Goal: Information Seeking & Learning: Find specific fact

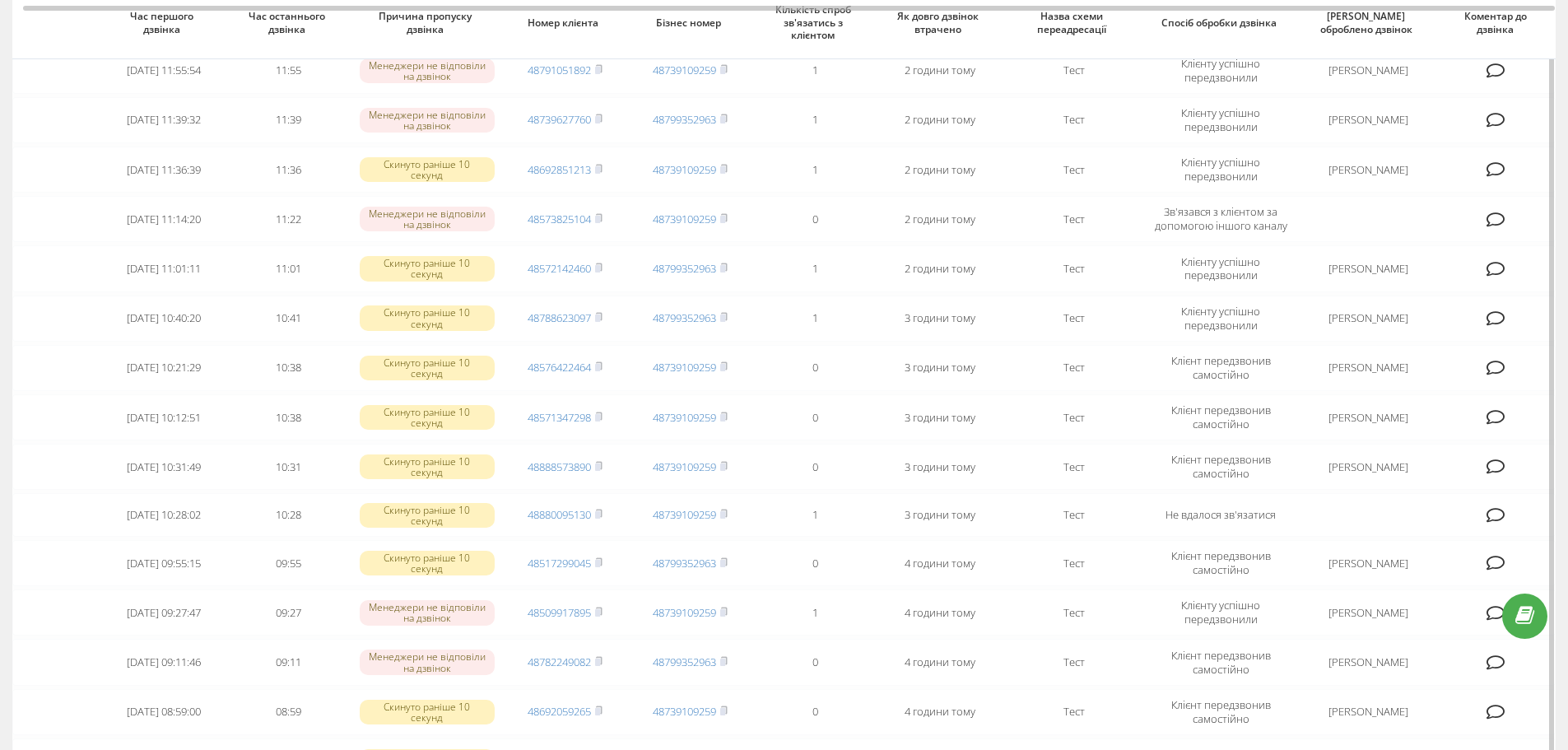
scroll to position [165, 0]
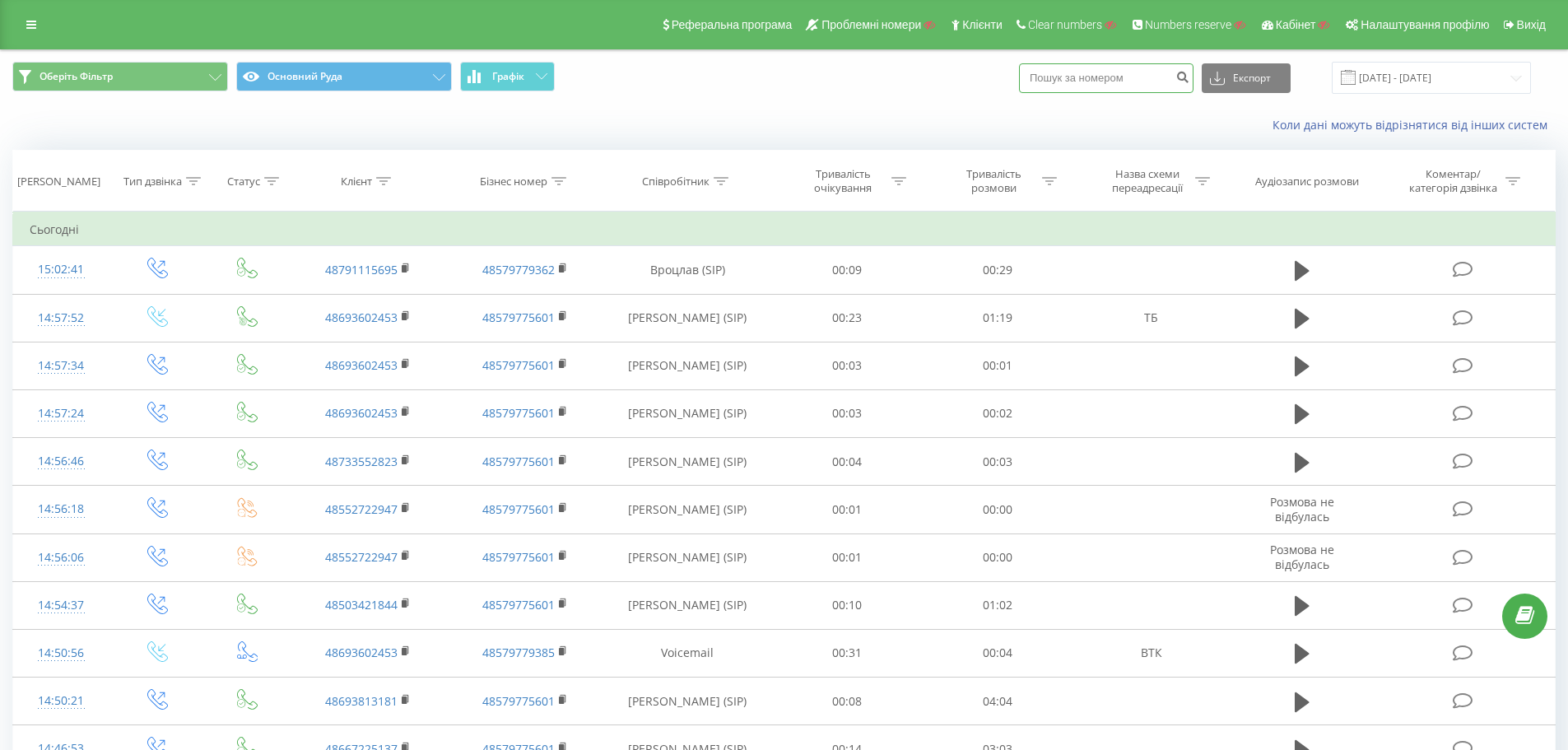
click at [1071, 90] on input at bounding box center [1106, 78] width 175 height 30
paste input "48730826951"
type input "48730826951"
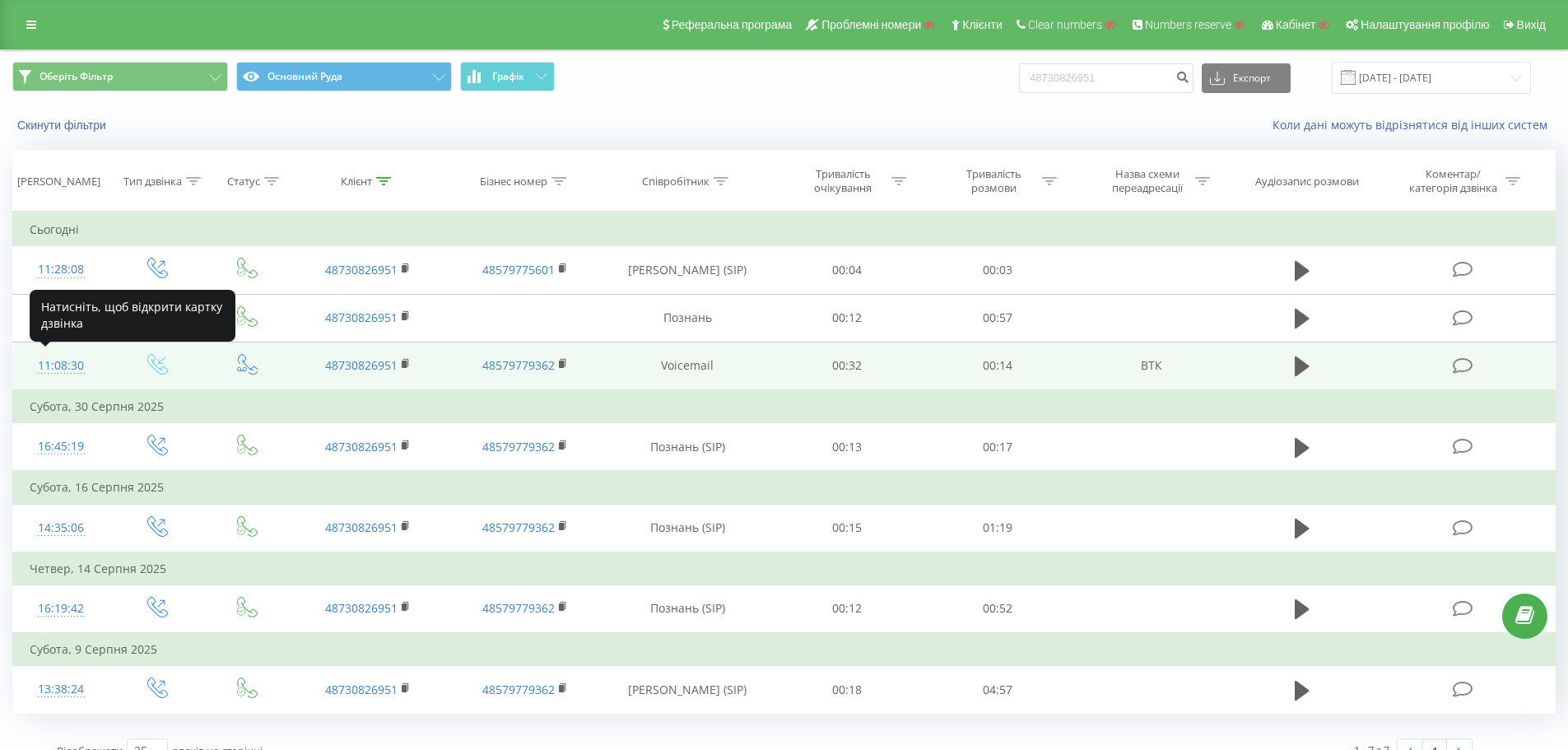
click at [65, 360] on div "11:08:30" at bounding box center [61, 366] width 64 height 32
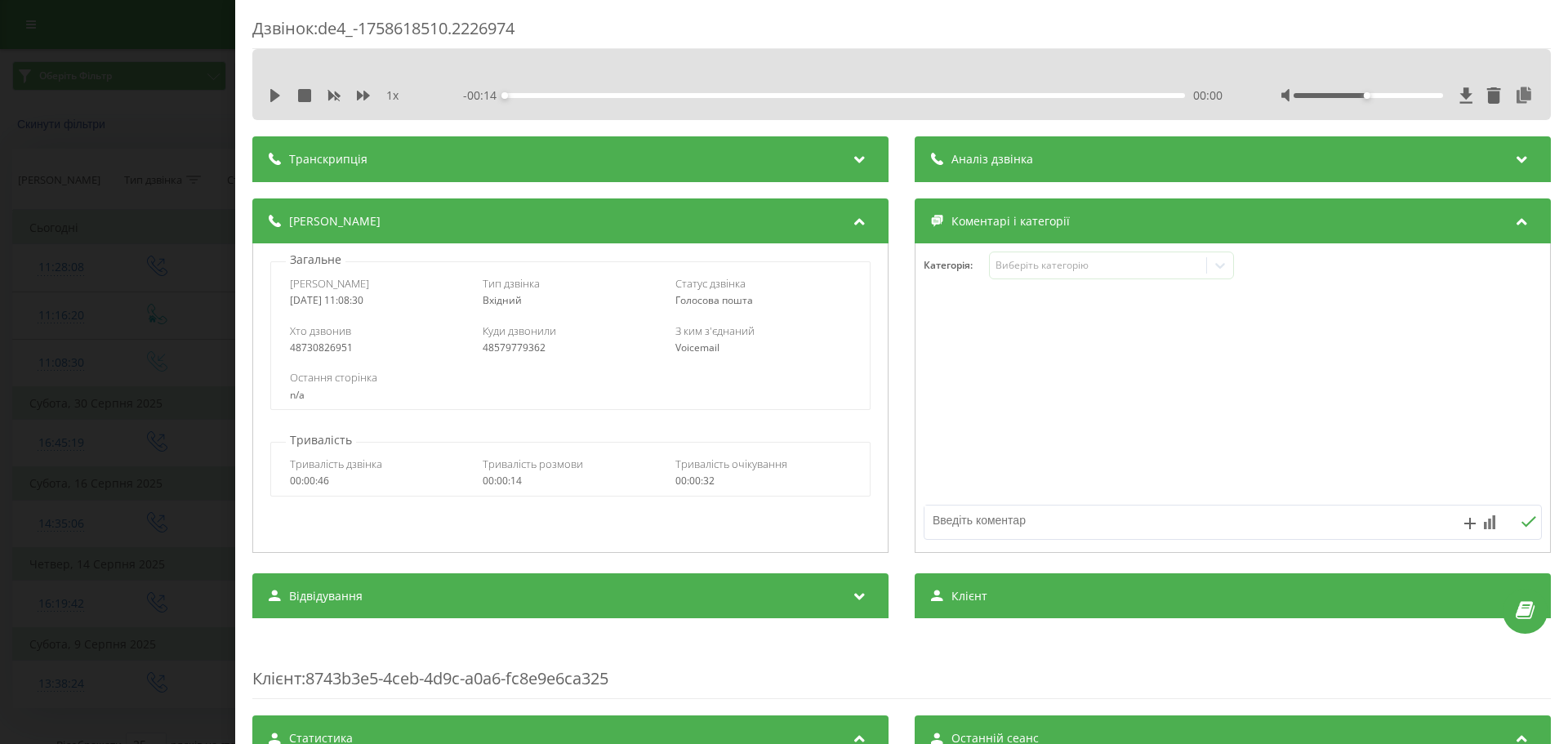
click at [123, 425] on div "Дзвінок : de4_-1758618510.2226974 1 x - 00:14 00:00 00:00 Транскрипція Для AI-а…" at bounding box center [784, 372] width 1568 height 744
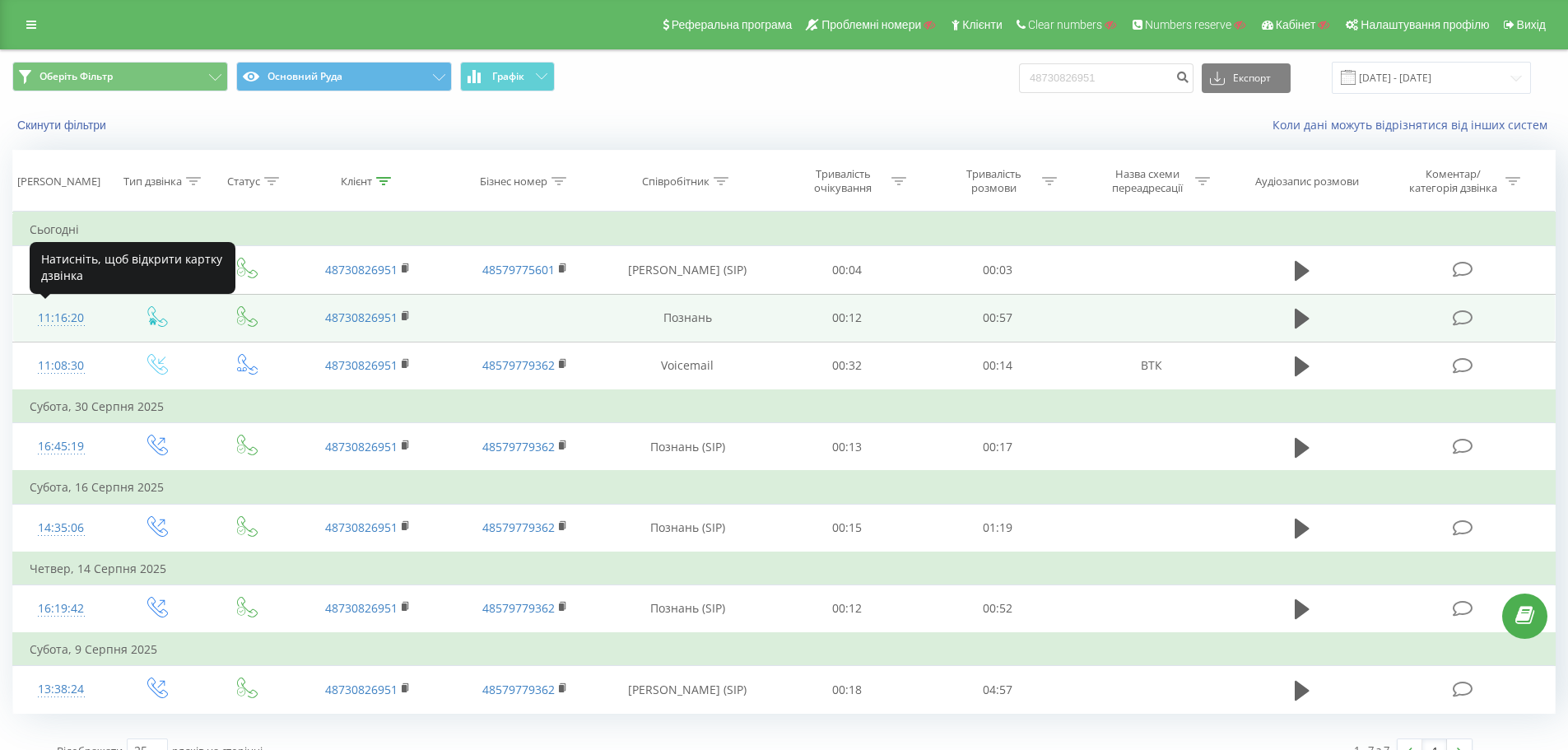
click at [71, 318] on div "11:16:20" at bounding box center [61, 318] width 64 height 32
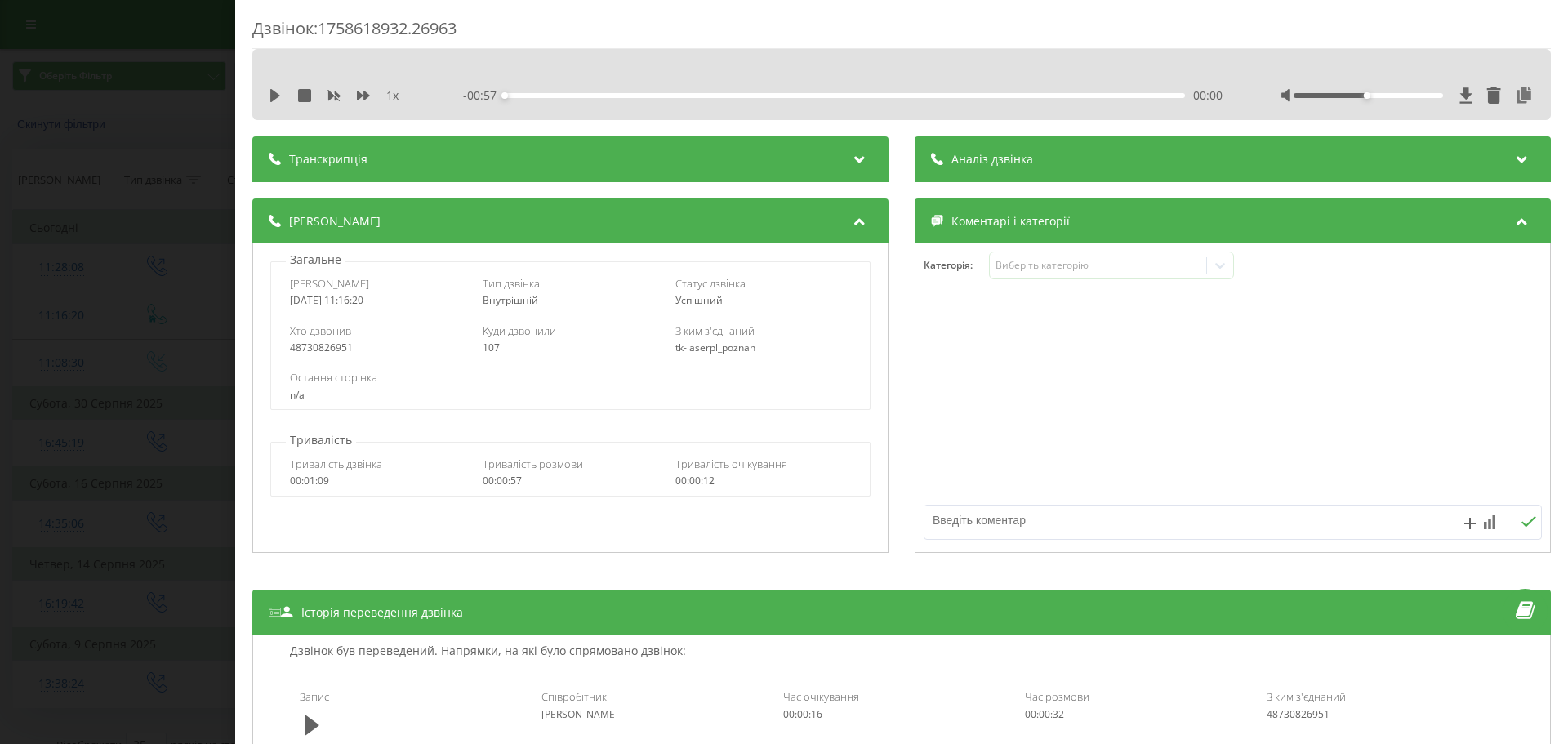
click at [194, 316] on div "Дзвінок : 1758618932.26963 1 x - 00:57 00:00 00:00 Транскрипція Для AI-аналізу …" at bounding box center [784, 372] width 1568 height 744
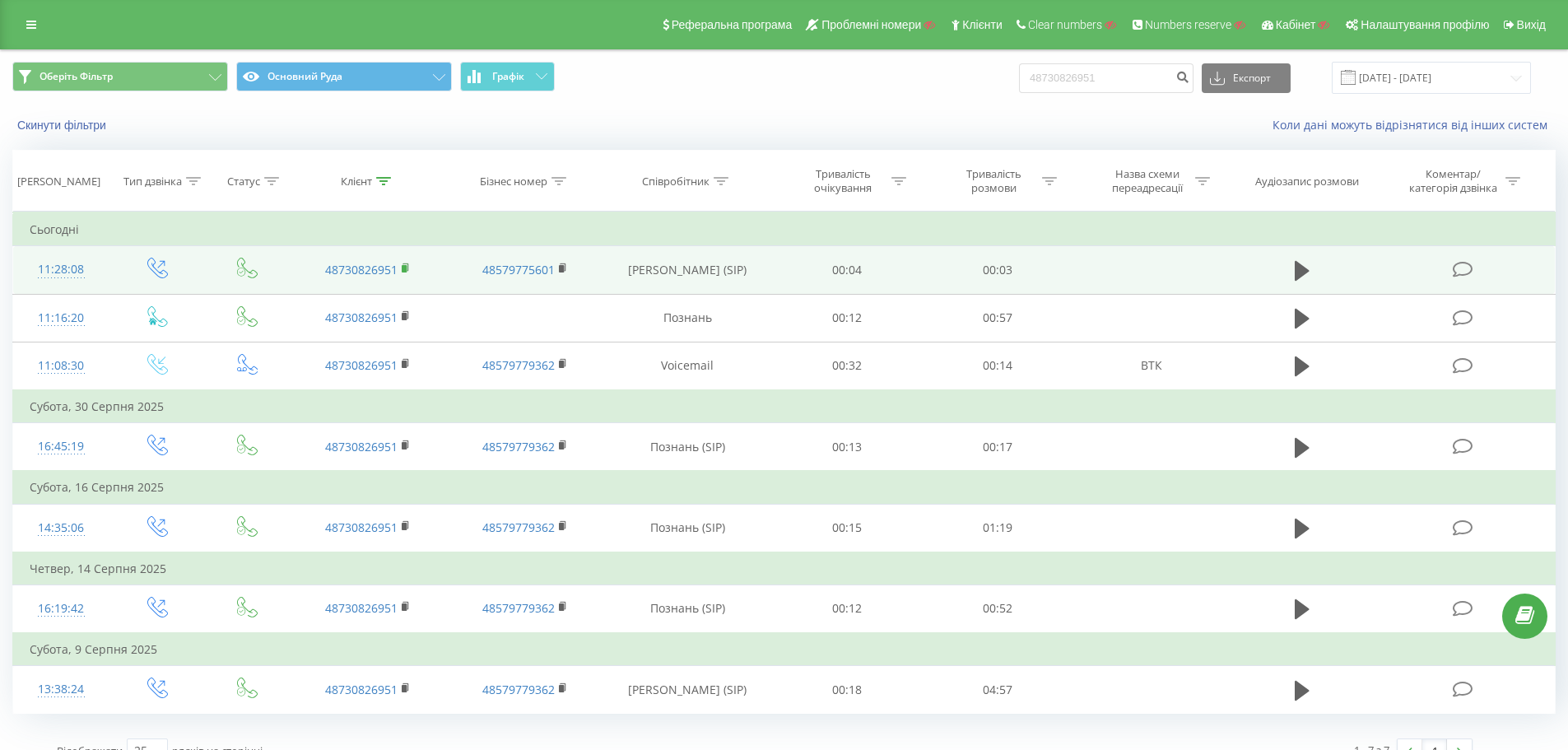
click at [406, 268] on rect at bounding box center [404, 268] width 5 height 8
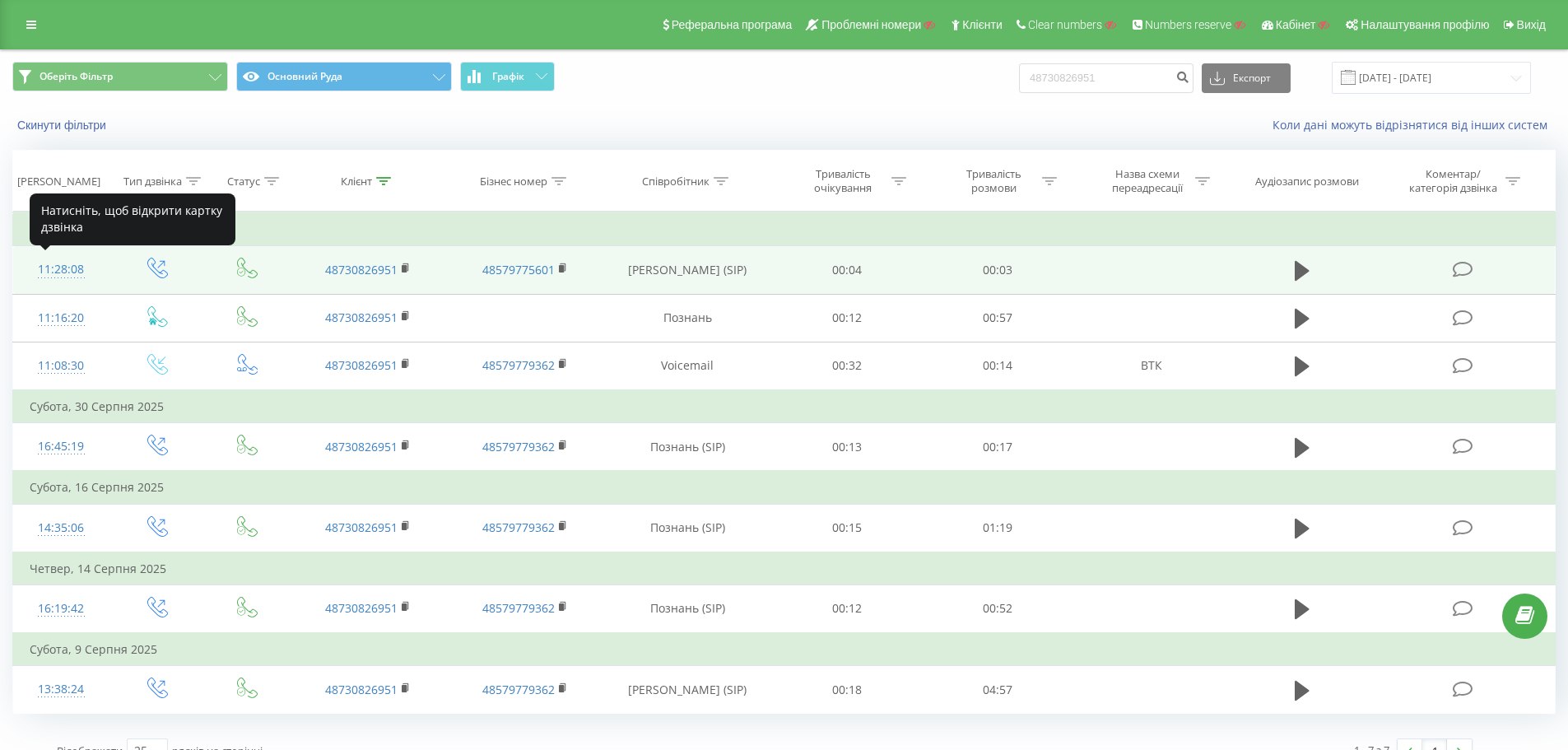
click at [67, 271] on div "11:28:08" at bounding box center [61, 270] width 64 height 32
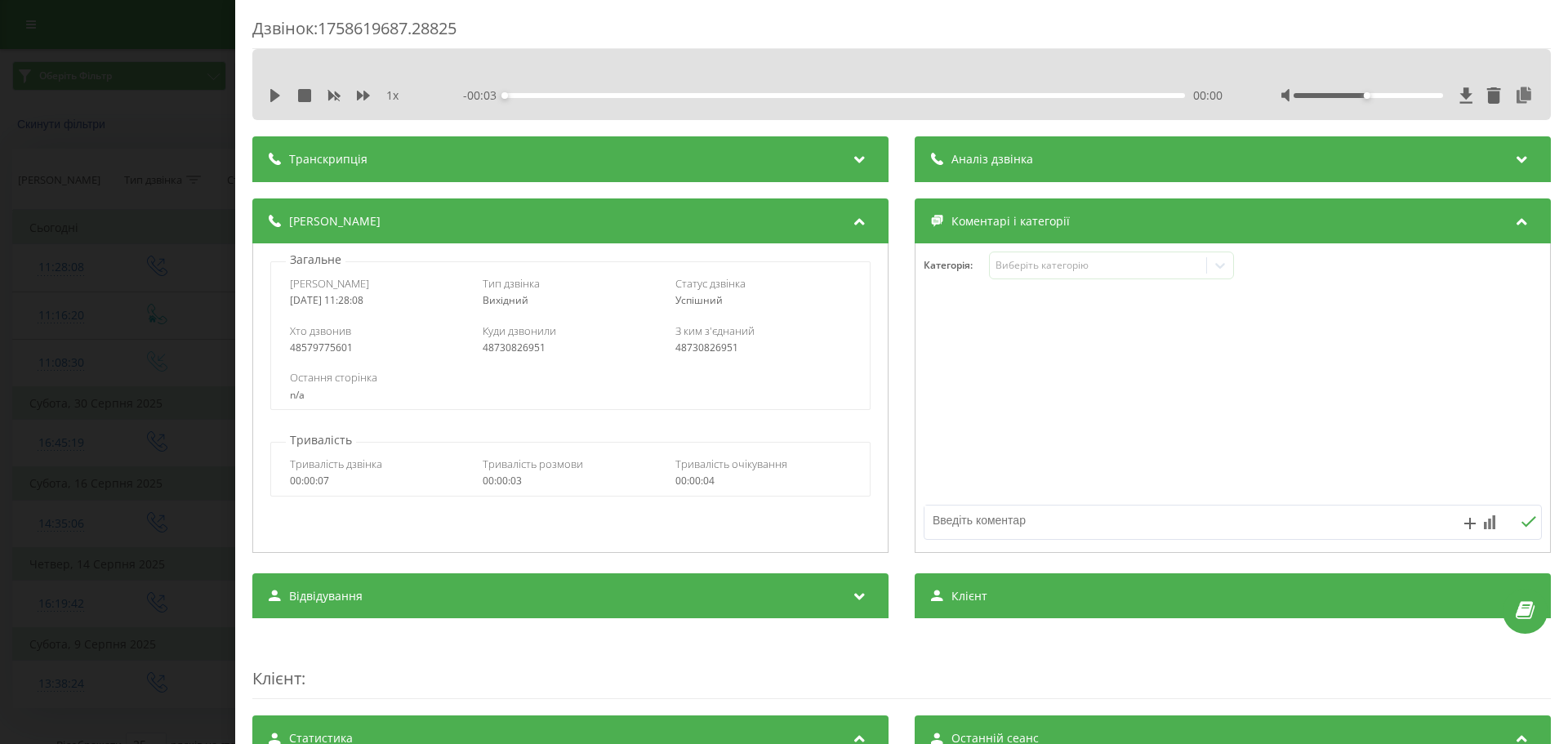
click at [116, 284] on div "Дзвінок : 1758619687.28825 1 x - 00:03 00:00 00:00 Транскрипція Для AI-аналізу …" at bounding box center [784, 372] width 1568 height 744
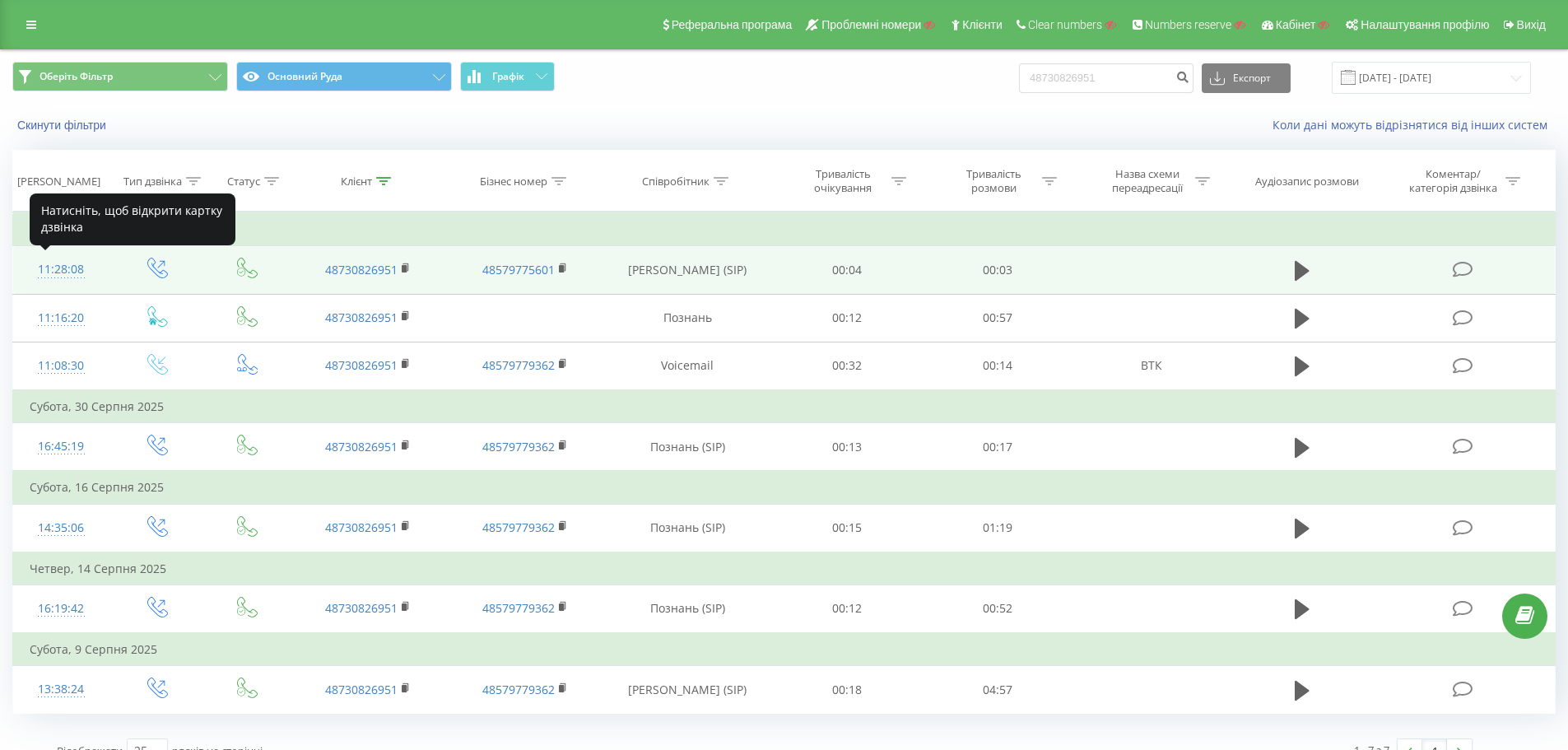
click at [69, 270] on div "11:28:08" at bounding box center [61, 270] width 64 height 32
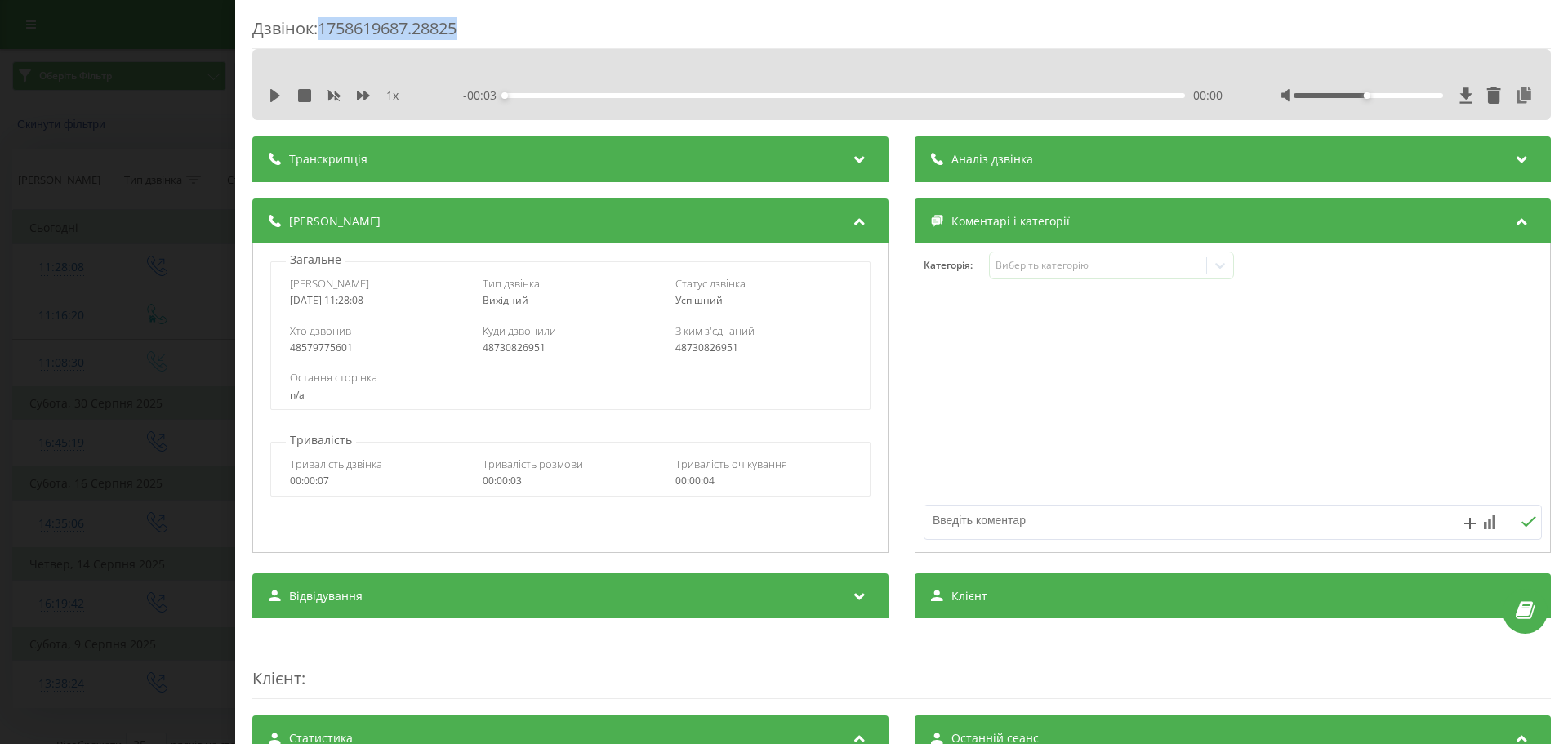
drag, startPoint x: 470, startPoint y: 24, endPoint x: 323, endPoint y: 21, distance: 147.0
click at [323, 21] on div "Дзвінок : 1758619687.28825" at bounding box center [901, 33] width 1299 height 32
copy div "1758619687.28825"
click at [171, 263] on div "Дзвінок : 1758619687.28825 1 x - 00:03 00:00 00:00 Транскрипція Для AI-аналізу …" at bounding box center [784, 372] width 1568 height 744
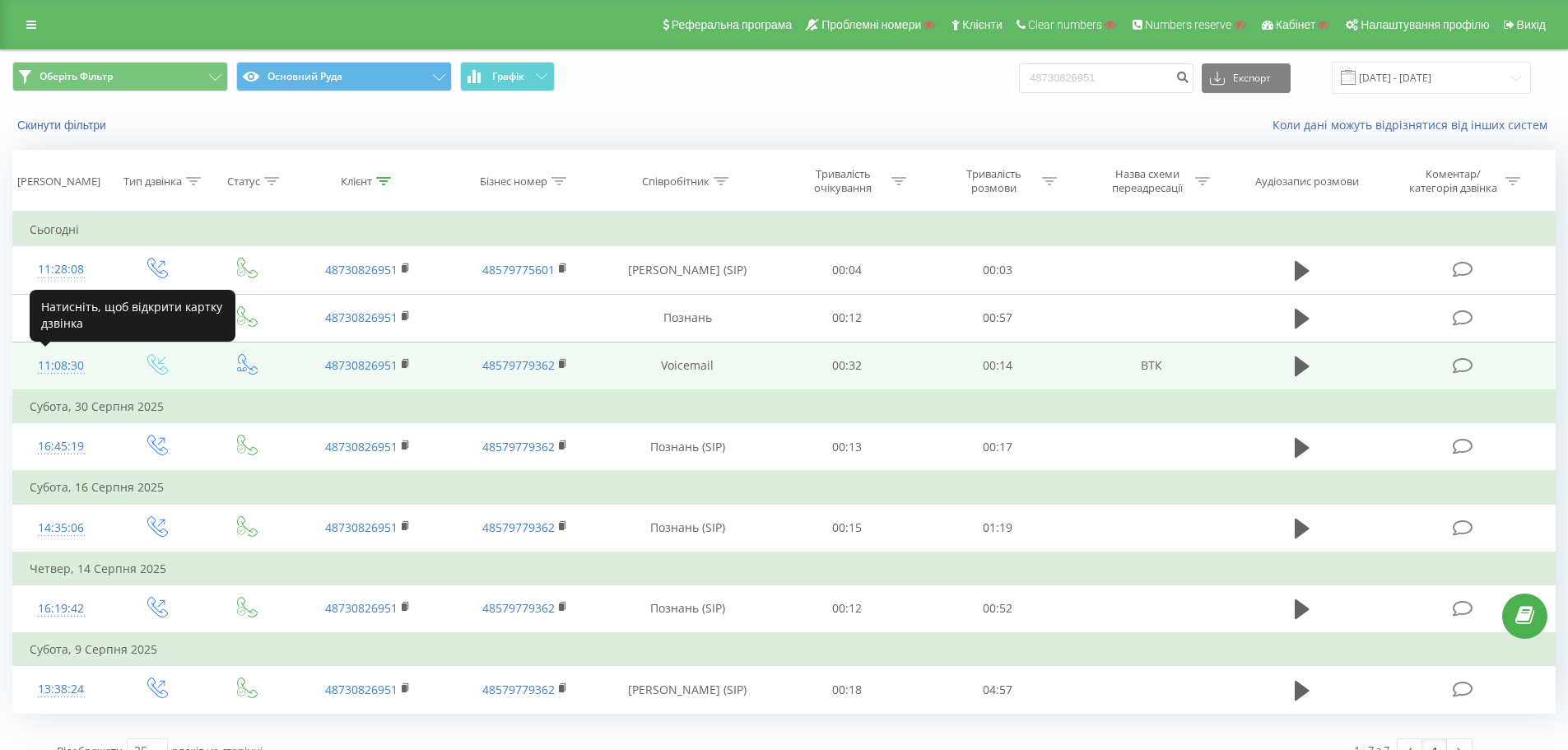
click at [66, 366] on div "11:08:30" at bounding box center [61, 366] width 64 height 32
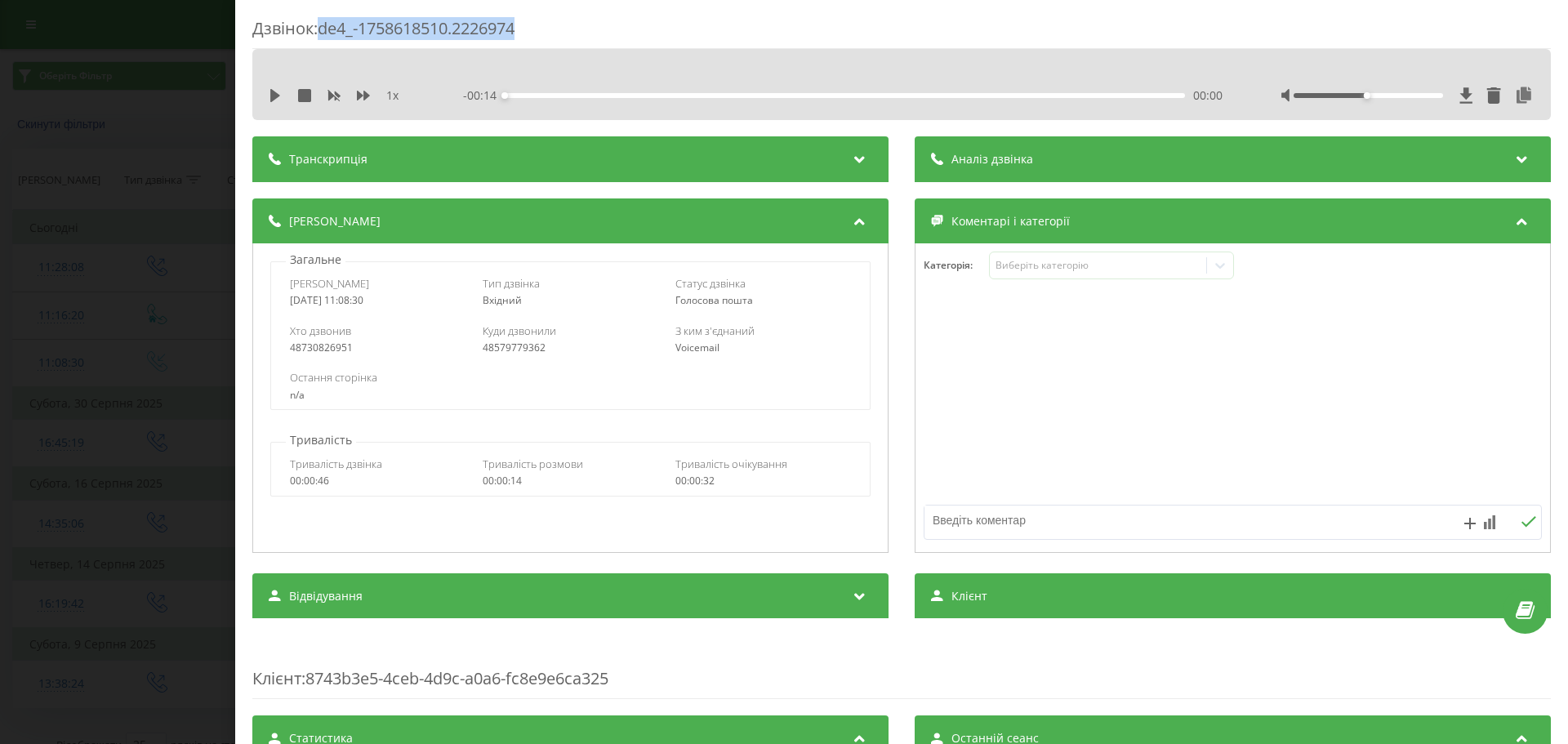
drag, startPoint x: 512, startPoint y: 28, endPoint x: 325, endPoint y: 25, distance: 187.0
click at [325, 25] on div "Дзвінок : de4_-1758618510.2226974" at bounding box center [901, 33] width 1299 height 32
copy div "de4_-1758618510.2226974"
click at [103, 374] on div "Дзвінок : de4_-1758618510.2226974 1 x - 00:14 00:00 00:00 Транскрипція Для AI-а…" at bounding box center [784, 372] width 1568 height 744
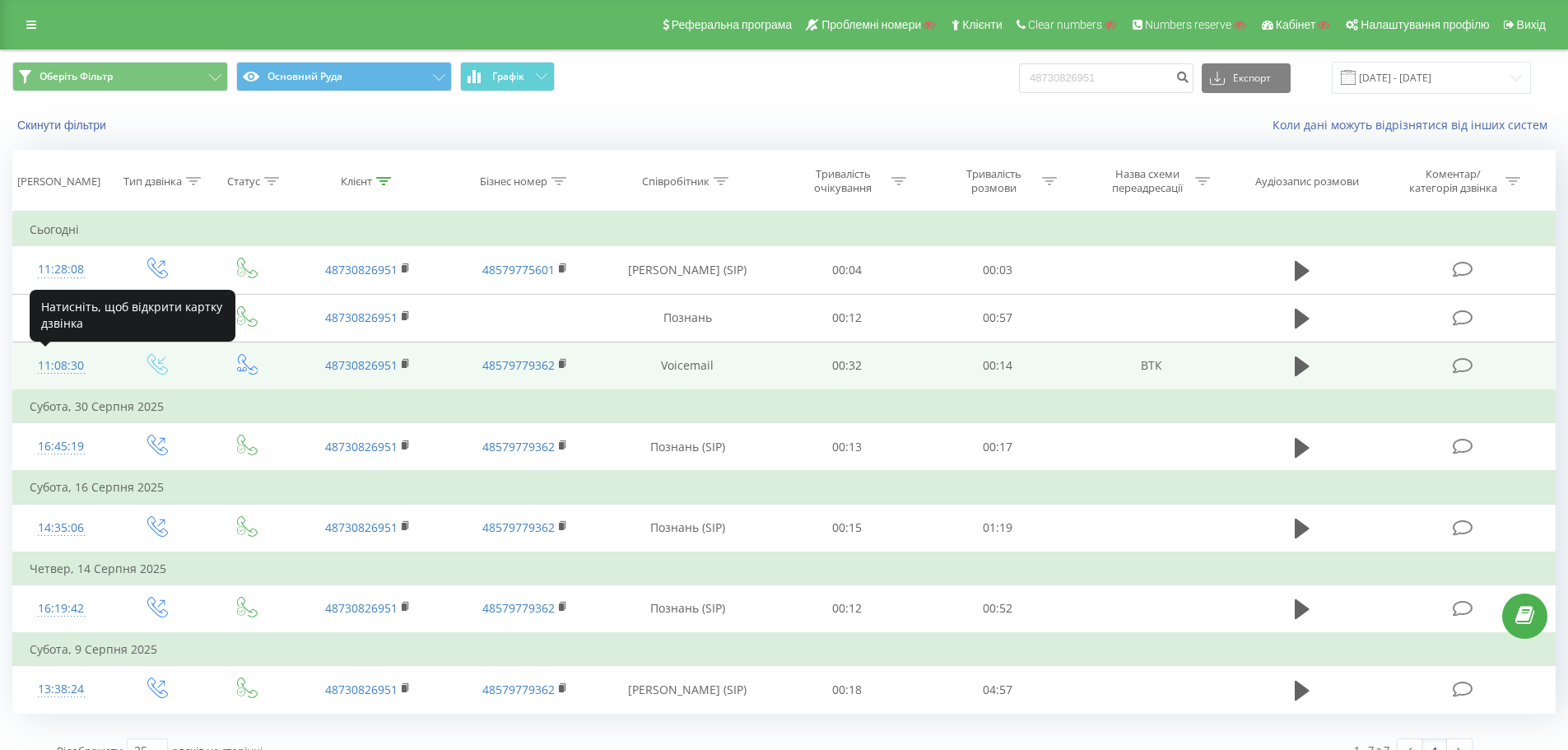
click at [53, 370] on div "11:08:30" at bounding box center [61, 366] width 64 height 32
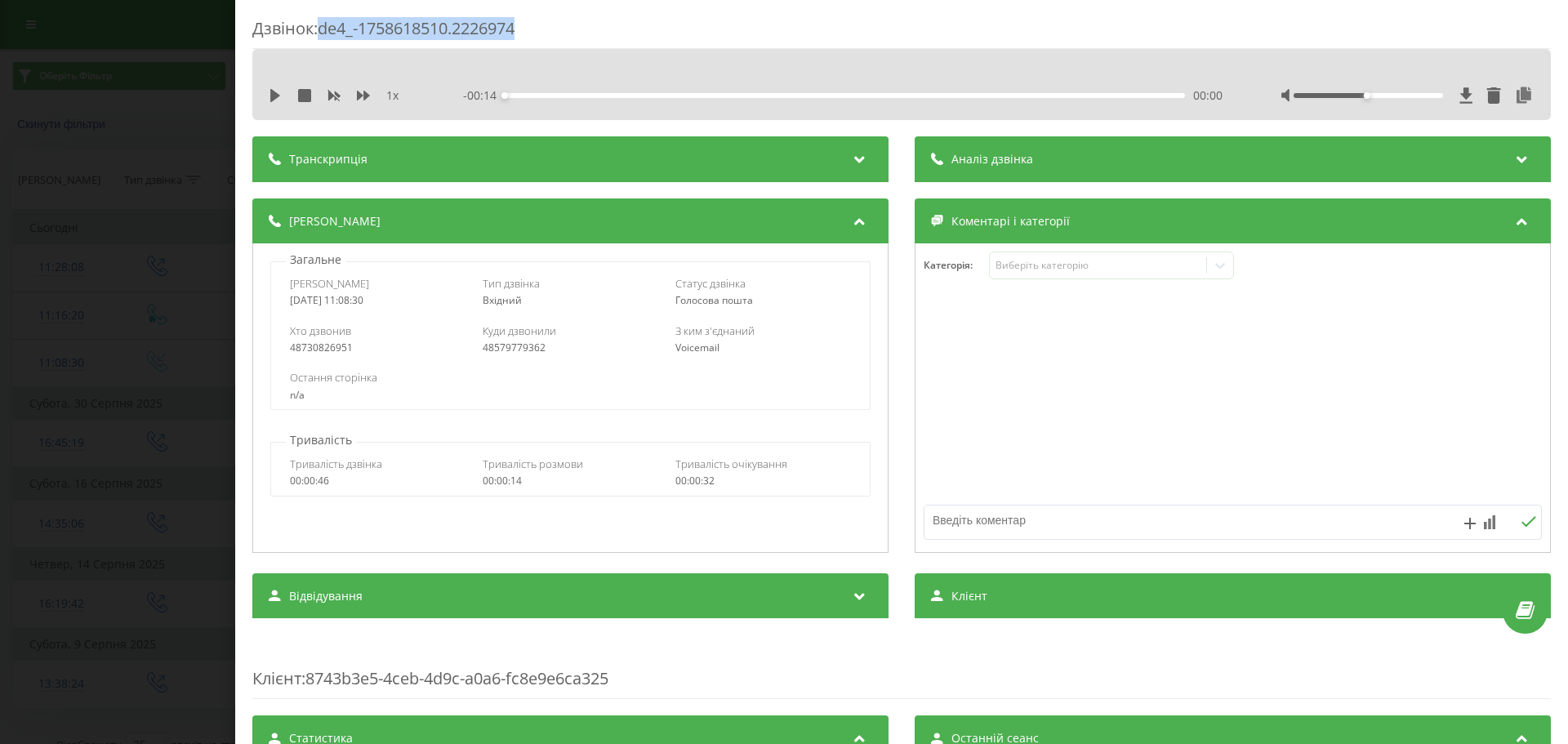
drag, startPoint x: 536, startPoint y: 22, endPoint x: 322, endPoint y: 29, distance: 214.1
click at [322, 29] on div "Дзвінок : de4_-1758618510.2226974" at bounding box center [901, 33] width 1299 height 32
copy div "de4_-1758618510.2226974"
drag, startPoint x: 178, startPoint y: 279, endPoint x: 178, endPoint y: 288, distance: 9.0
click at [178, 279] on div "Дзвінок : de4_-1758618510.2226974 1 x - 00:14 00:00 00:00 Транскрипція Для AI-а…" at bounding box center [784, 372] width 1568 height 744
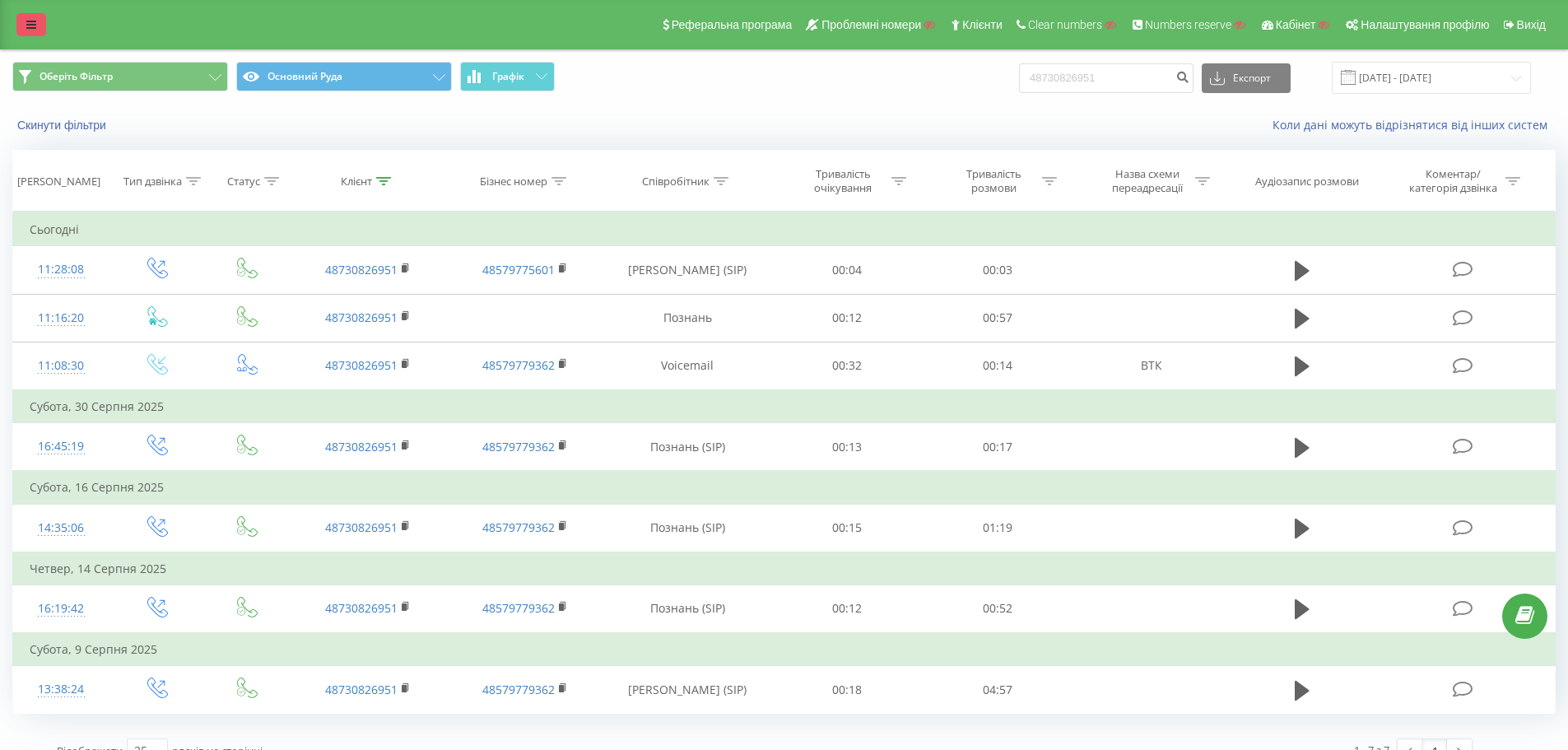
click at [27, 25] on icon at bounding box center [31, 25] width 10 height 12
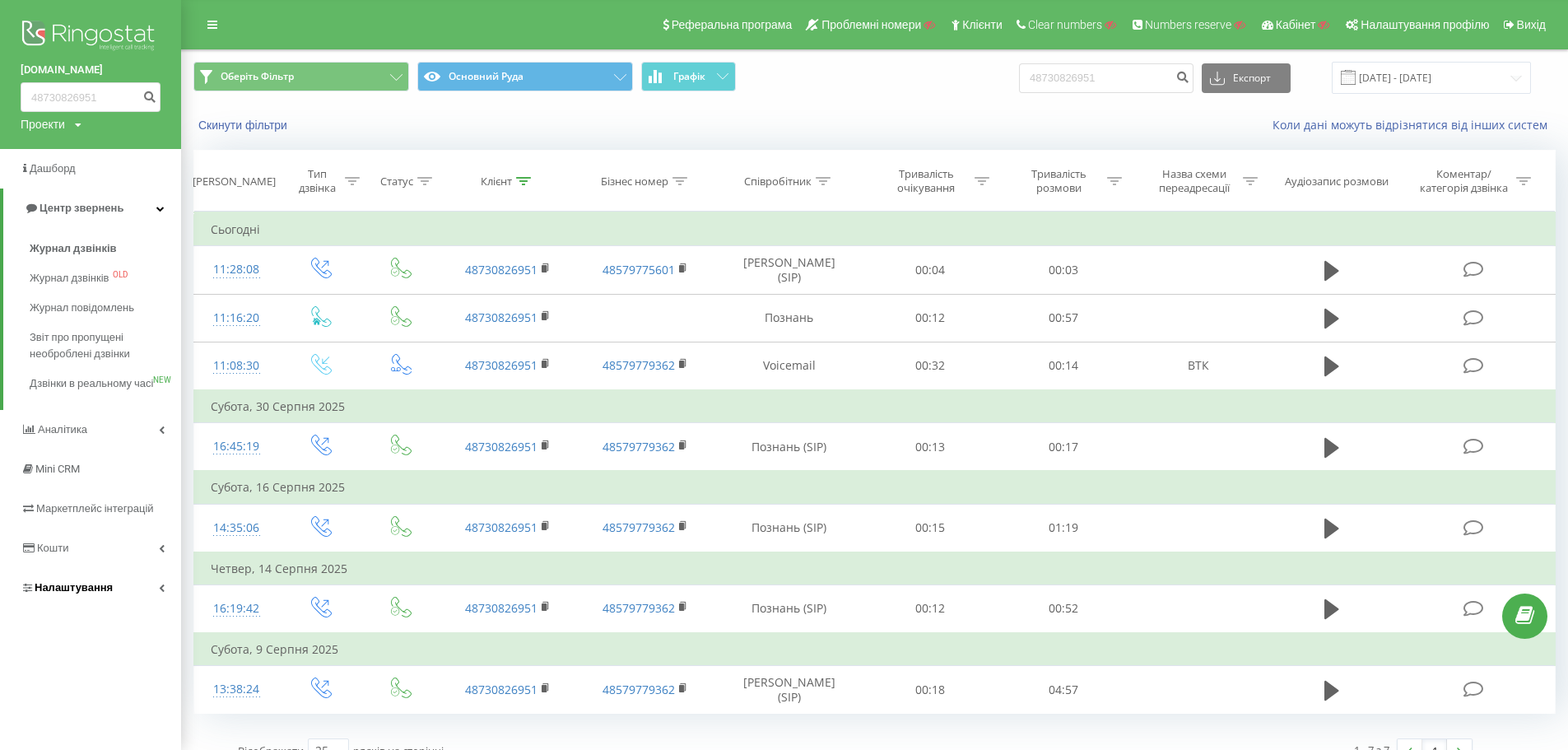
click at [76, 607] on link "Налаштування" at bounding box center [90, 587] width 181 height 40
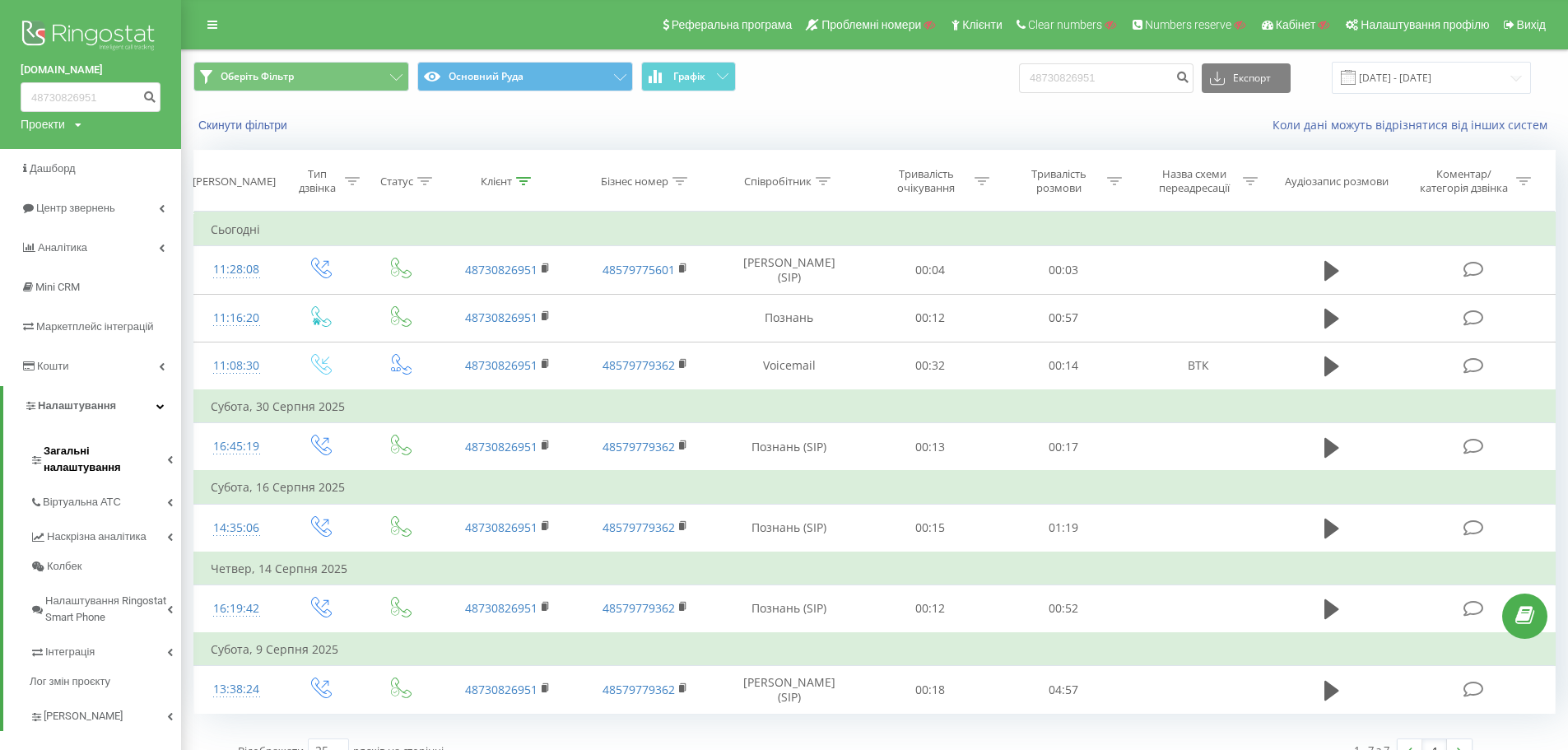
click at [103, 445] on span "Загальні налаштування" at bounding box center [105, 459] width 124 height 33
click at [208, 25] on icon at bounding box center [213, 25] width 10 height 12
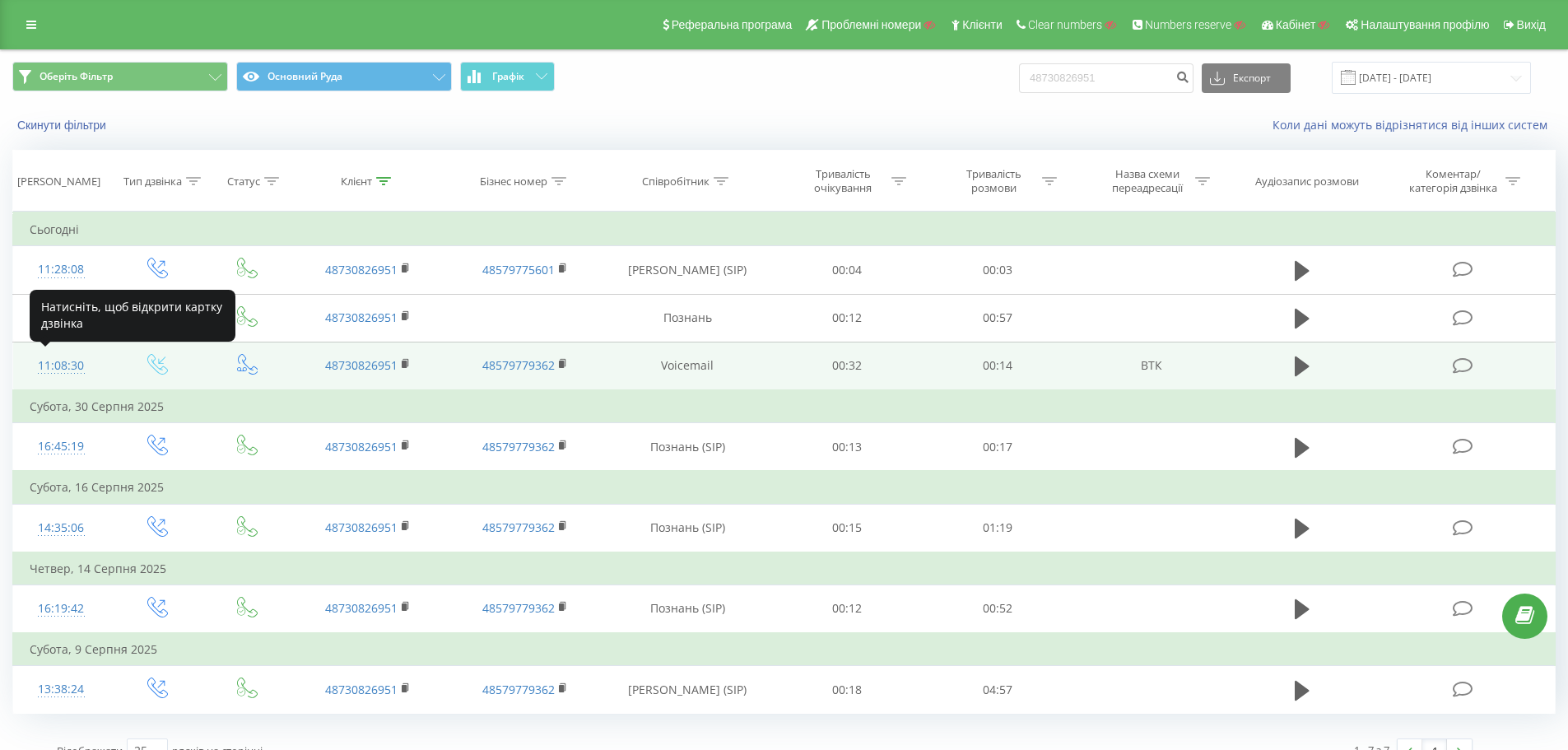
click at [65, 372] on div "11:08:30" at bounding box center [61, 366] width 64 height 32
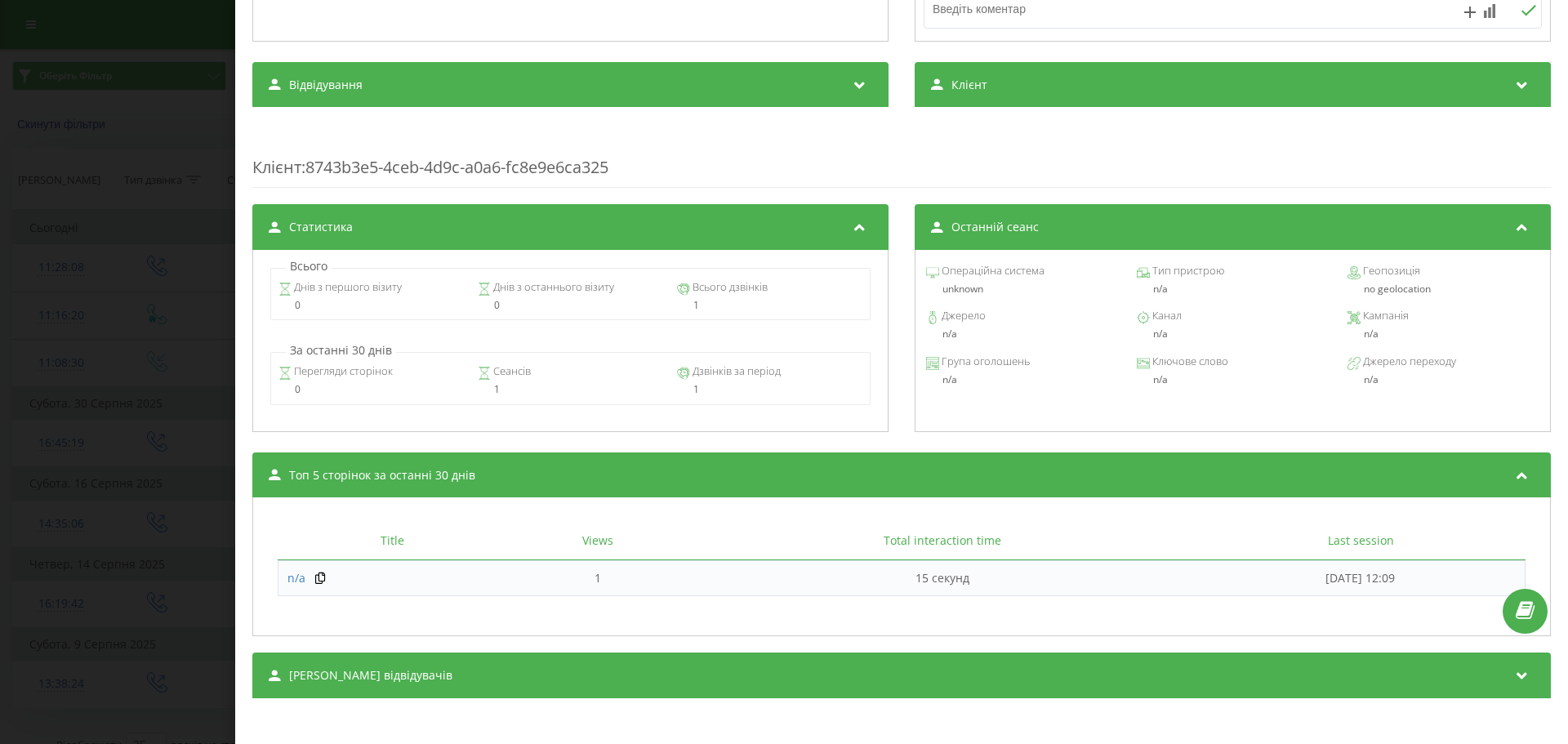
scroll to position [515, 0]
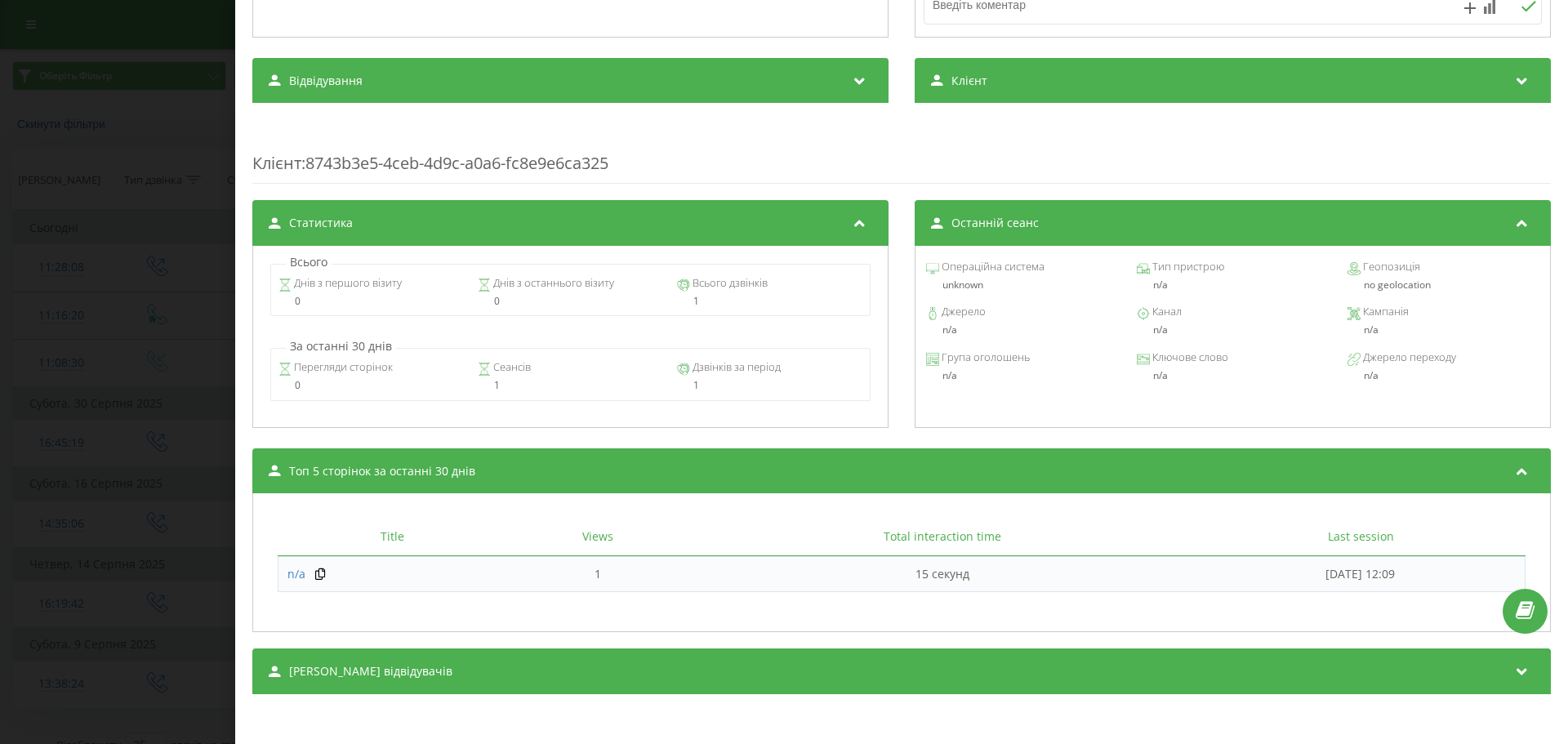
click at [174, 444] on div "Дзвінок : de4_-1758618510.2226974 1 x - 00:14 00:00 00:00 Транскрипція Для AI-а…" at bounding box center [784, 372] width 1568 height 744
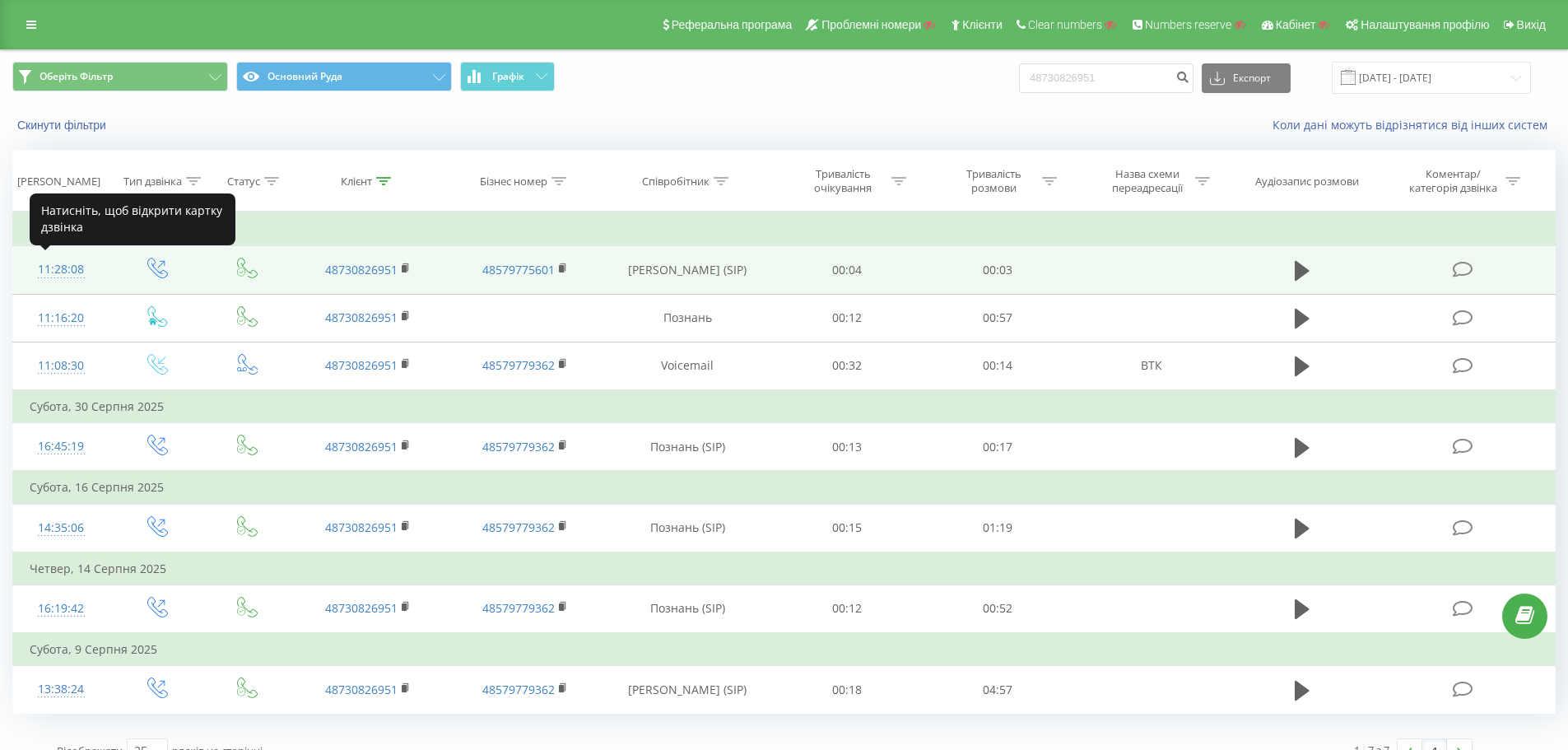
click at [62, 272] on div "11:28:08" at bounding box center [61, 270] width 64 height 32
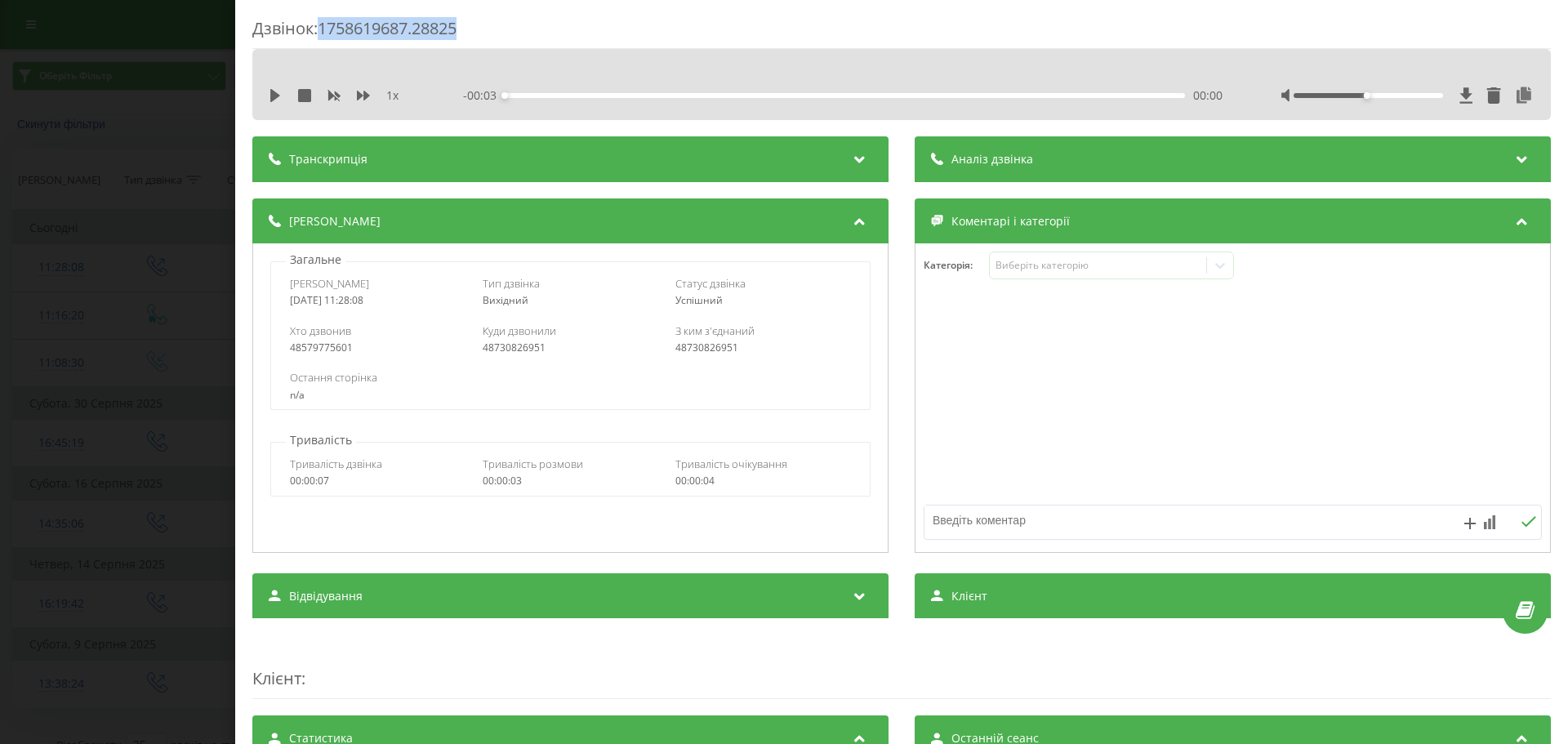
drag, startPoint x: 469, startPoint y: 29, endPoint x: 325, endPoint y: 28, distance: 144.0
click at [325, 28] on div "Дзвінок : 1758619687.28825" at bounding box center [901, 33] width 1299 height 32
copy div "1758619687.28825"
click at [136, 259] on div "Дзвінок : 1758619687.28825 1 x - 00:03 00:00 00:00 Транскрипція Для AI-аналізу …" at bounding box center [784, 372] width 1568 height 744
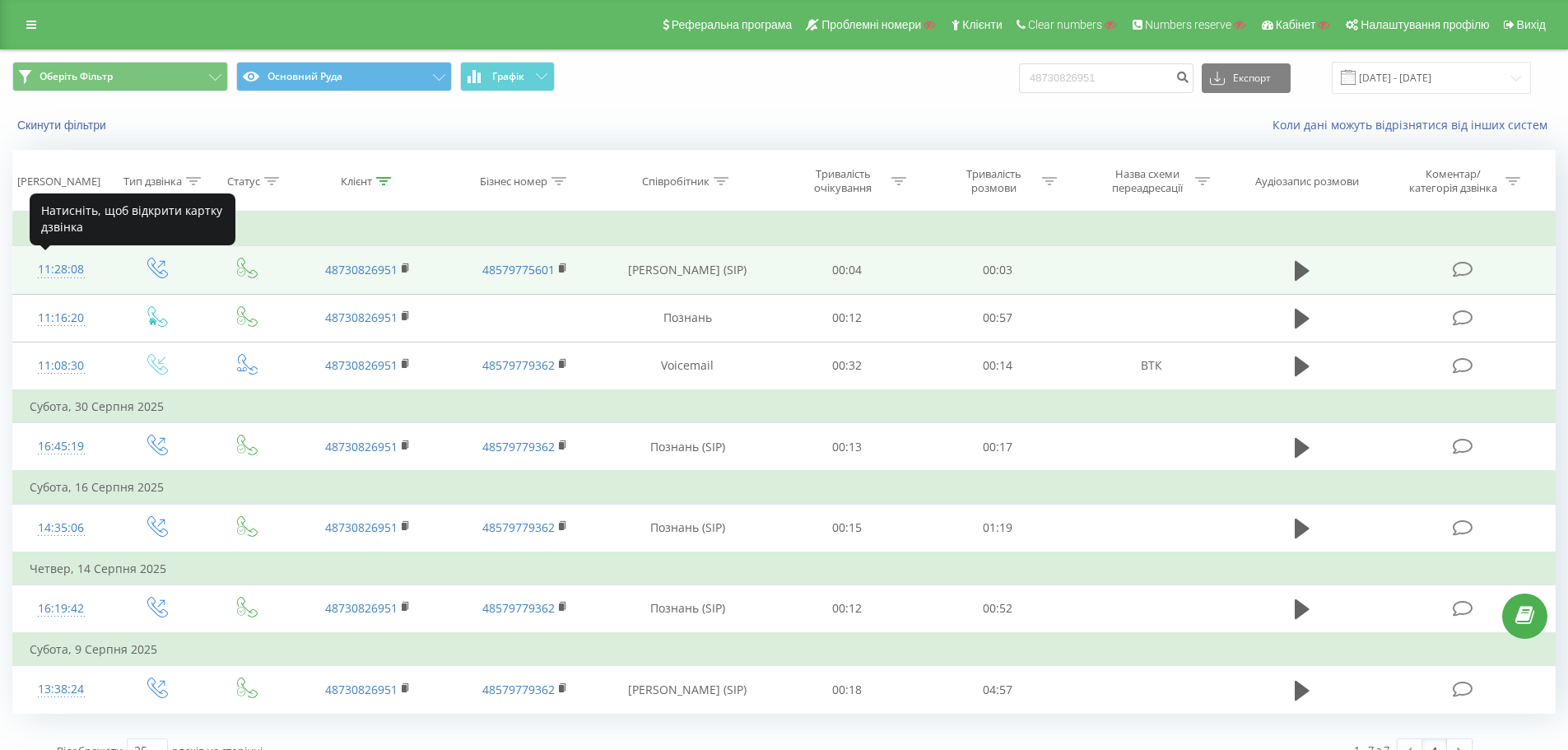
click at [58, 270] on div "11:28:08" at bounding box center [61, 270] width 64 height 32
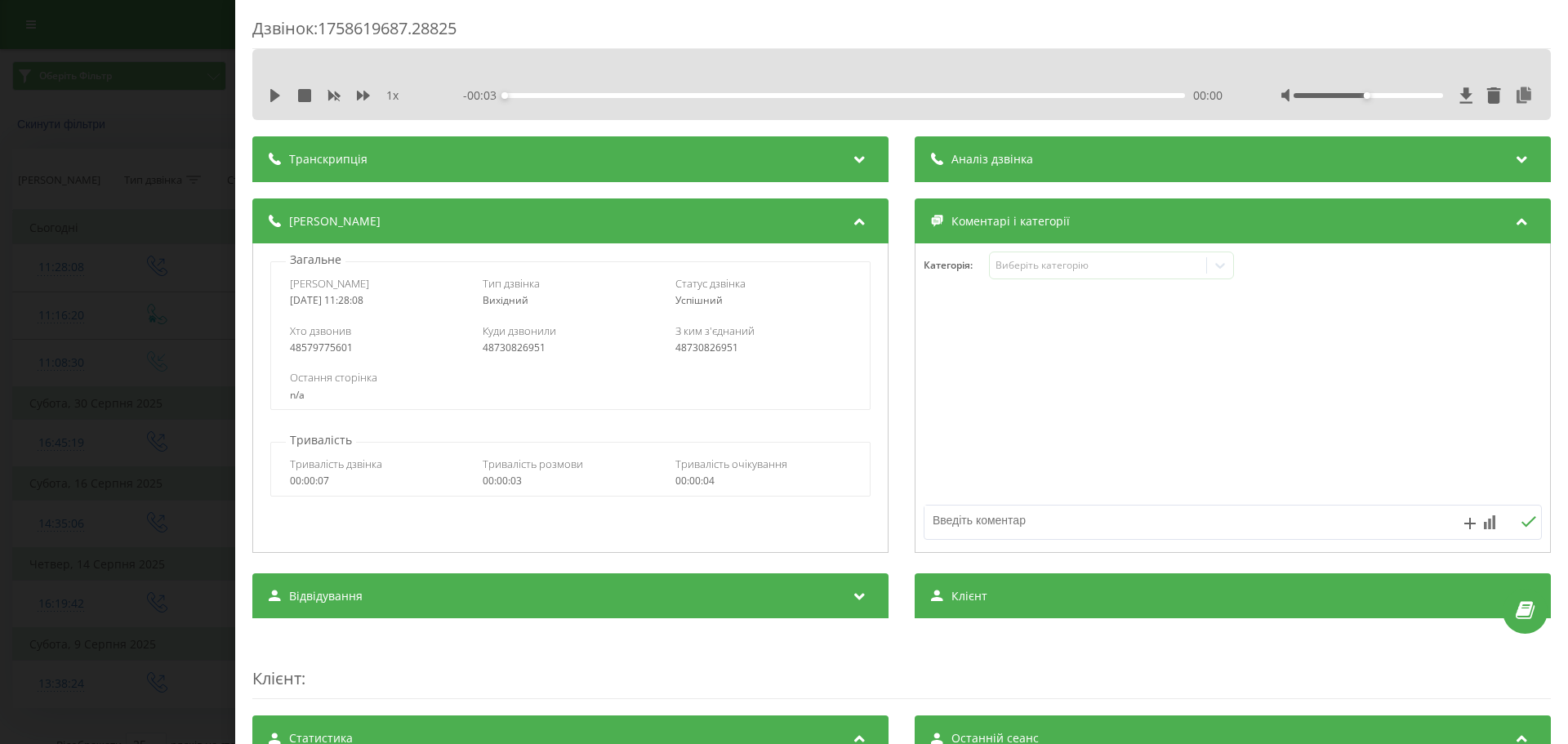
drag, startPoint x: 344, startPoint y: 299, endPoint x: 384, endPoint y: 304, distance: 40.3
click at [384, 304] on div "2025-09-23 11:28:08" at bounding box center [377, 300] width 176 height 12
copy div "11:28:08"
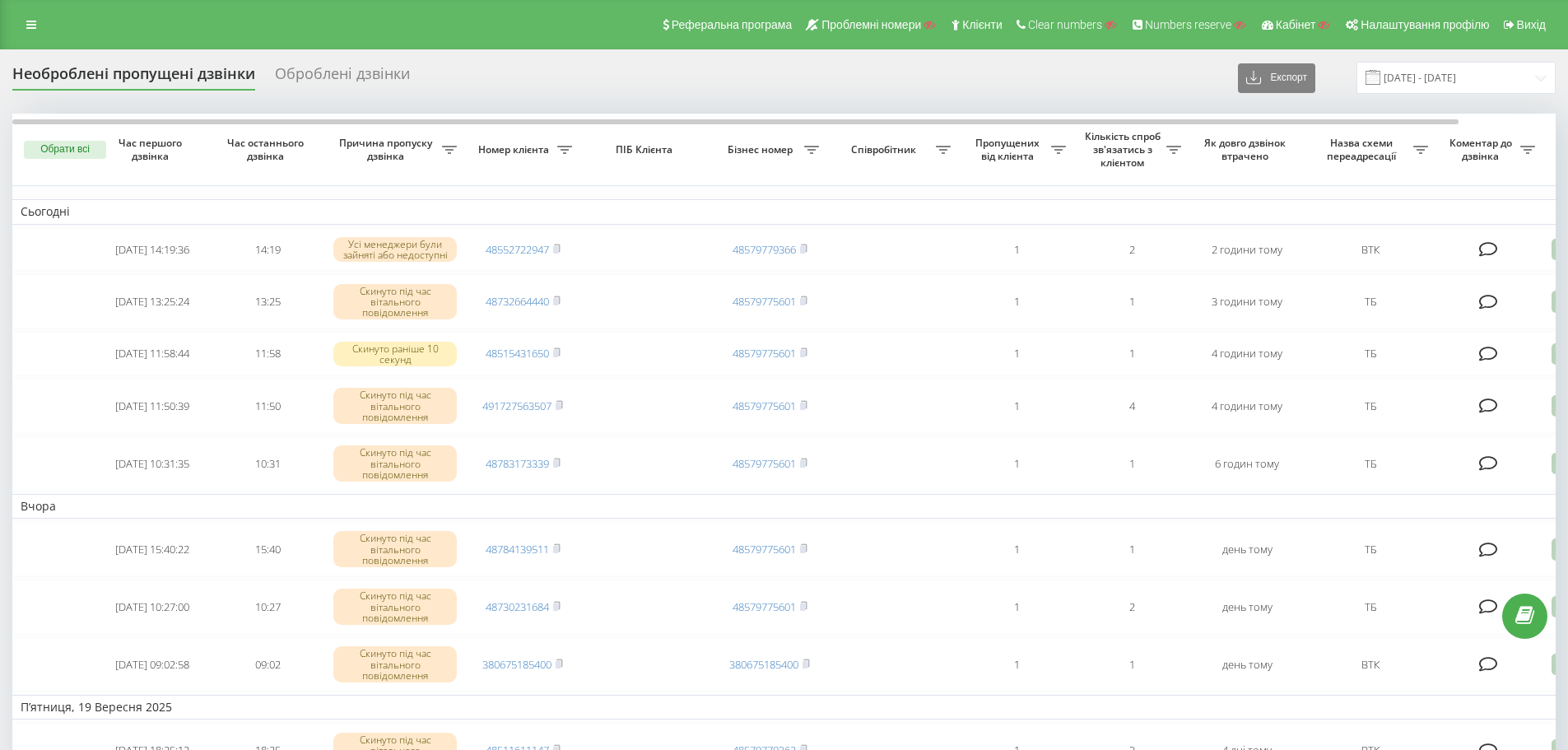
click at [340, 85] on div "Оброблені дзвінки" at bounding box center [342, 78] width 135 height 25
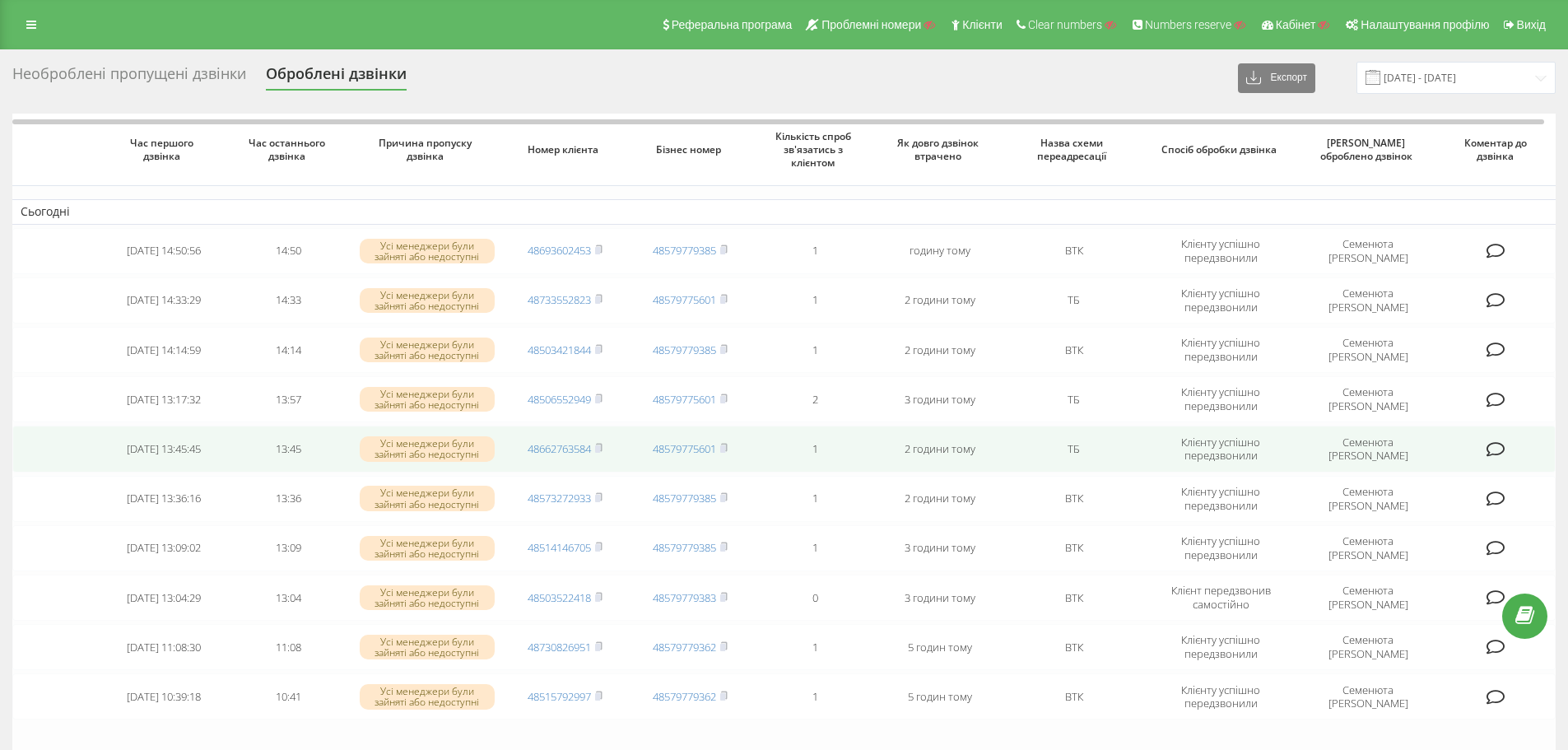
scroll to position [82, 0]
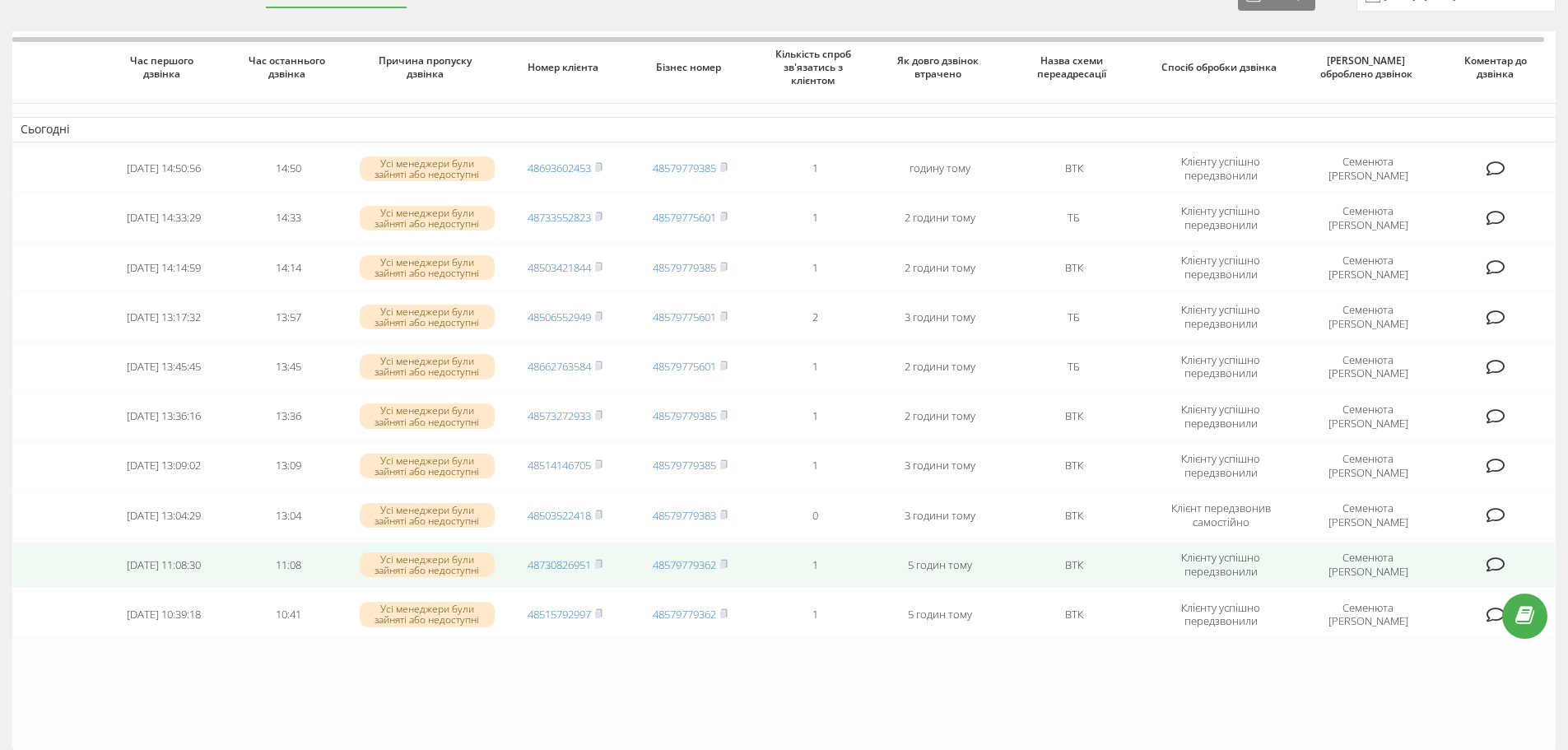
click at [1487, 562] on icon at bounding box center [1496, 564] width 19 height 16
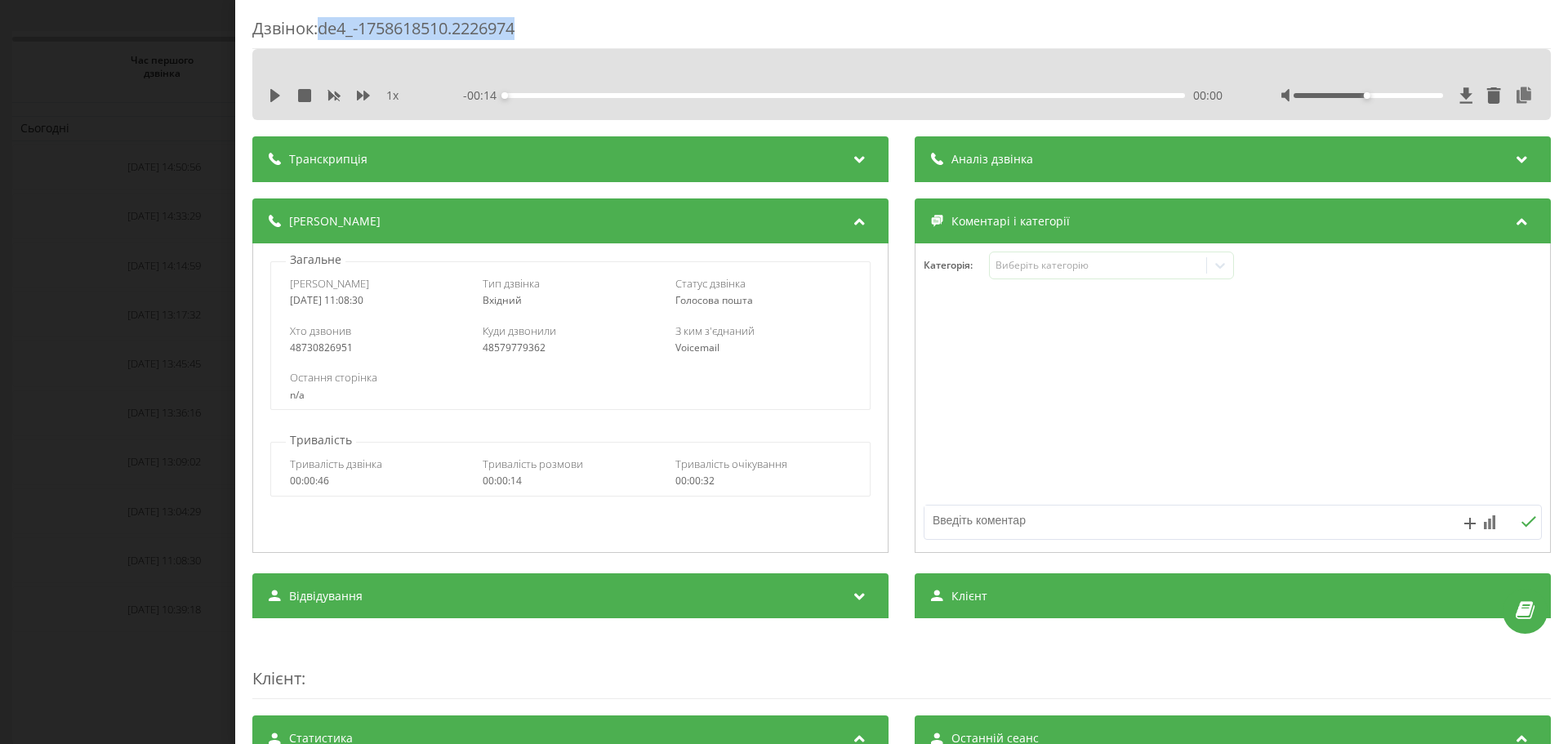
drag, startPoint x: 533, startPoint y: 29, endPoint x: 323, endPoint y: 34, distance: 210.1
click at [323, 34] on div "Дзвінок : de4_-1758618510.2226974" at bounding box center [901, 33] width 1299 height 32
copy div "de4_-1758618510.2226974"
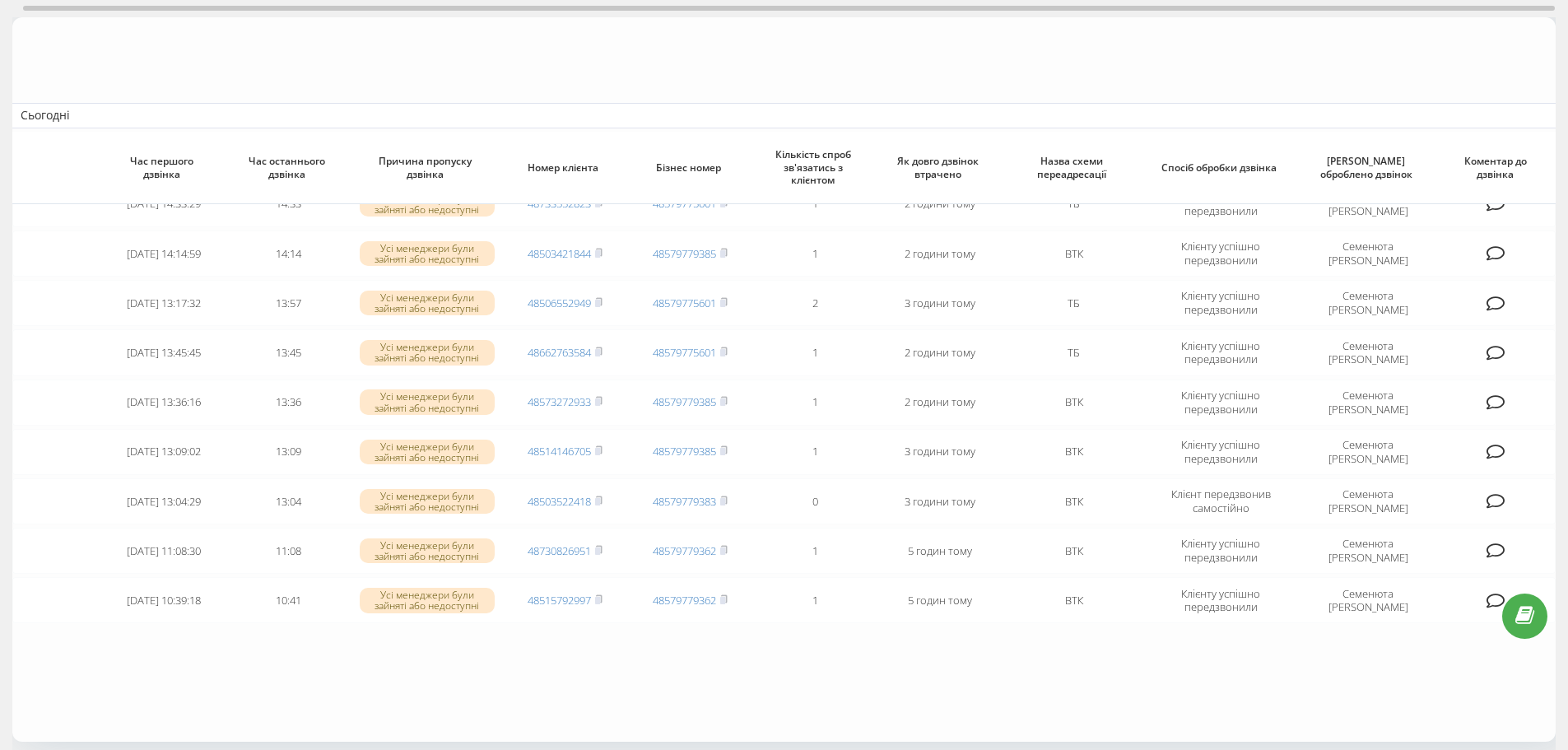
scroll to position [231, 0]
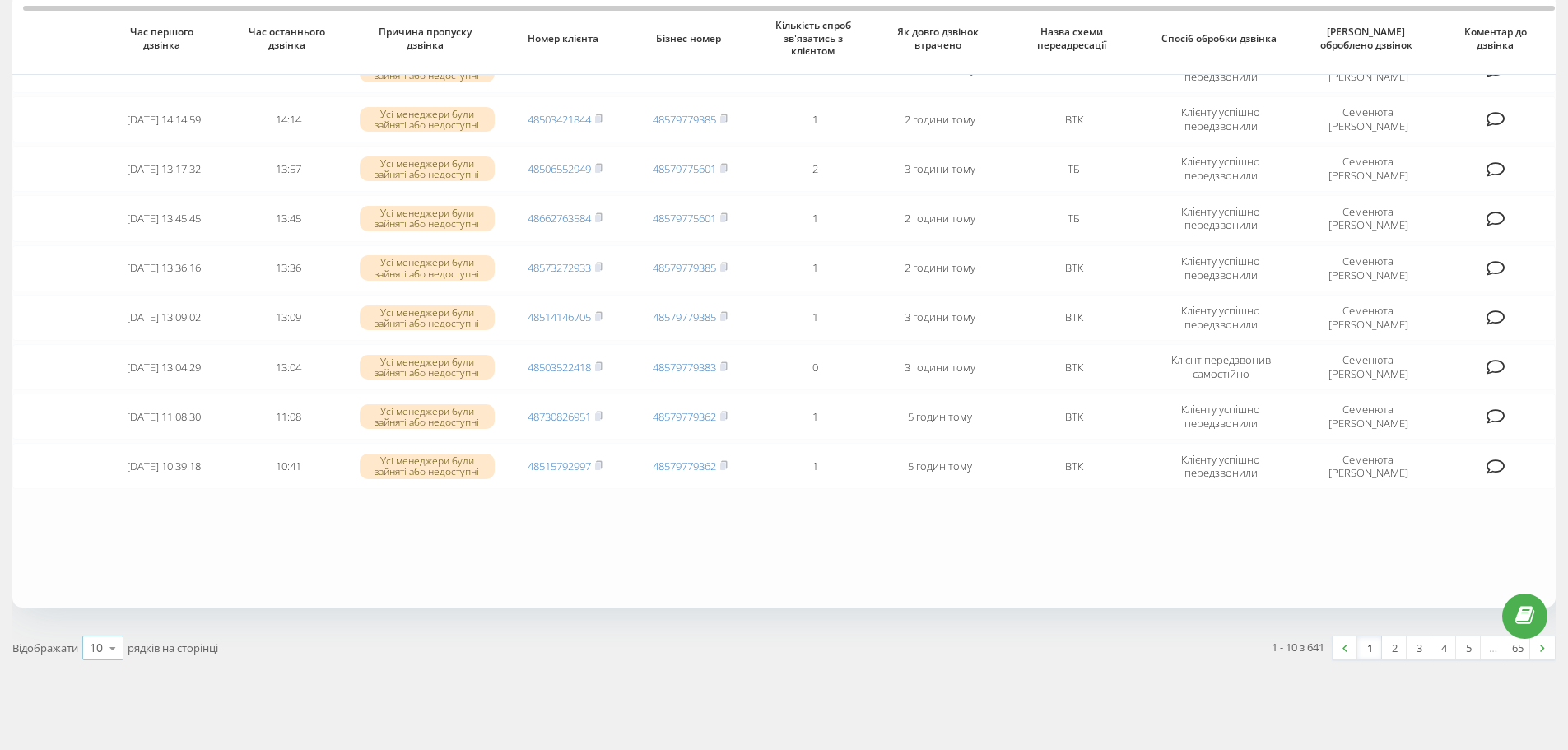
click at [99, 655] on div "10" at bounding box center [97, 647] width 14 height 16
click at [105, 623] on span "100" at bounding box center [99, 624] width 20 height 15
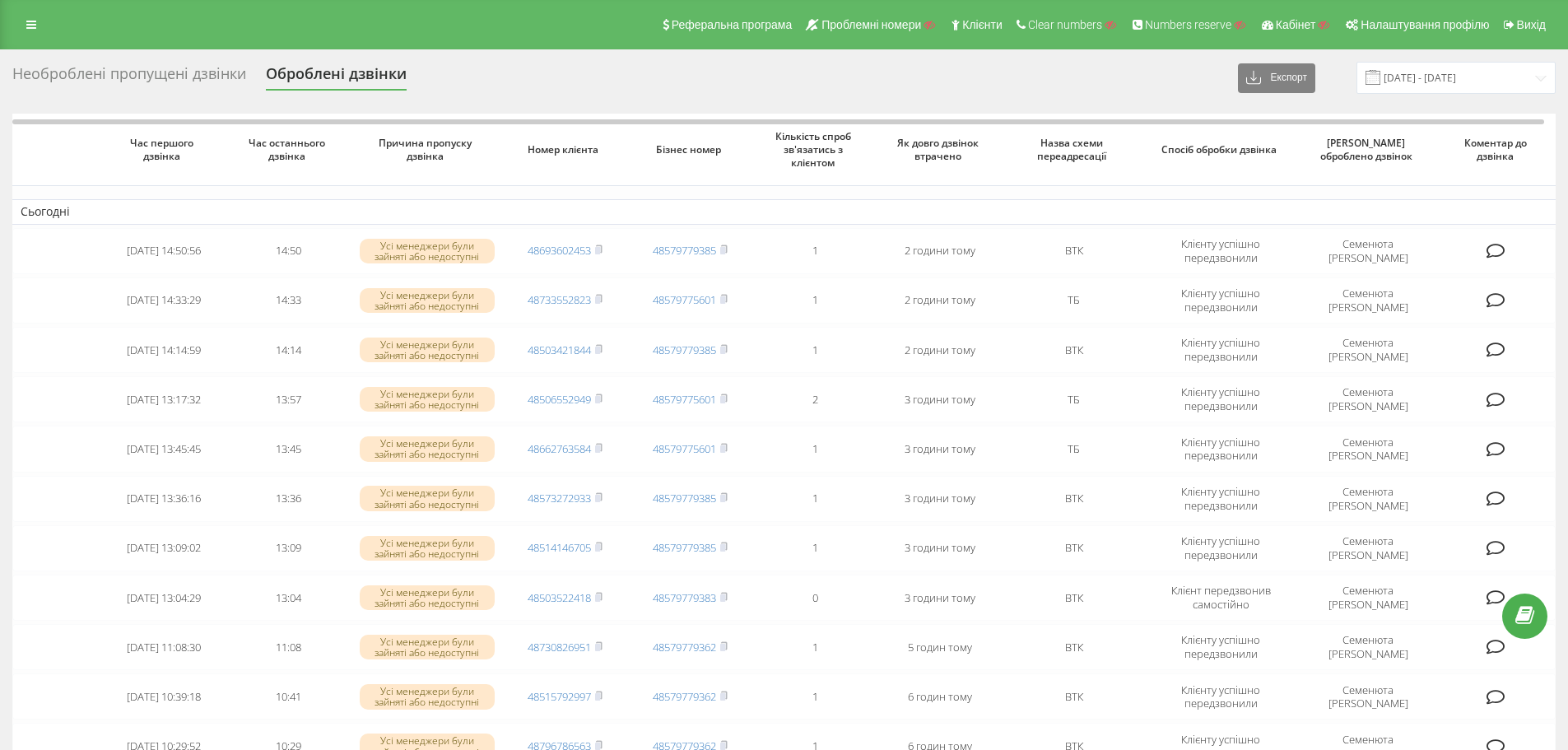
click at [171, 66] on div "Необроблені пропущені дзвінки" at bounding box center [130, 78] width 234 height 25
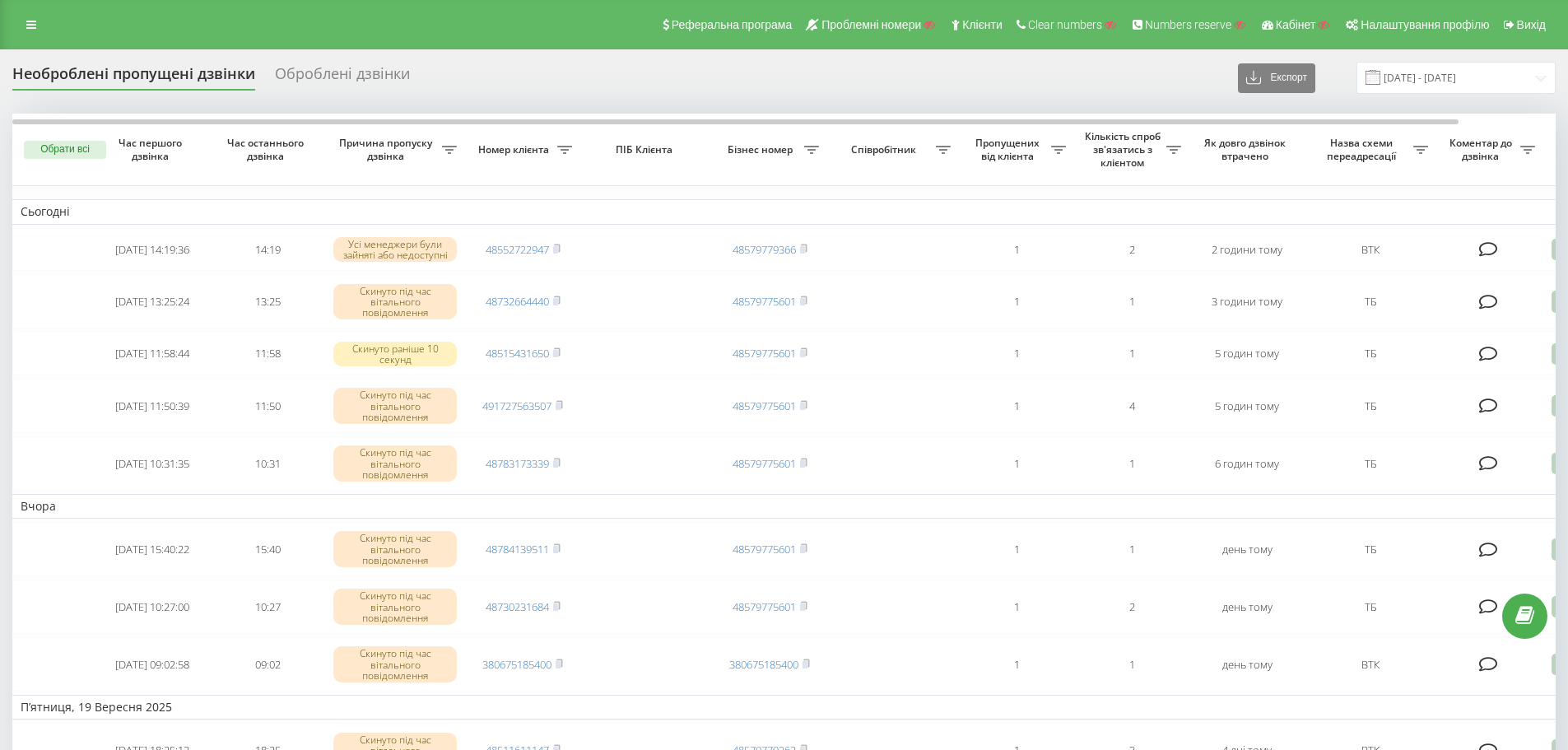
click at [367, 80] on div "Оброблені дзвінки" at bounding box center [342, 78] width 135 height 25
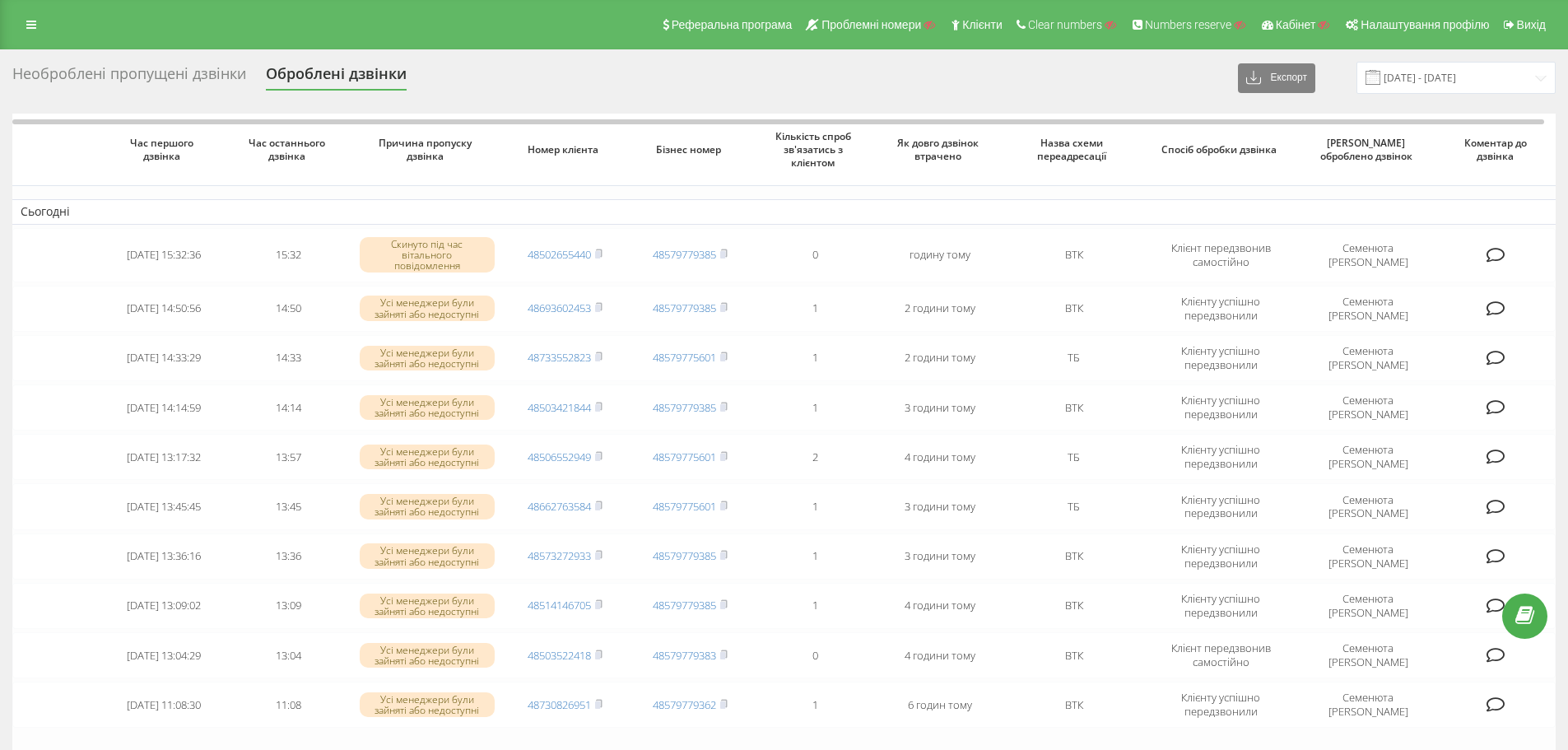
click at [207, 78] on div "Необроблені пропущені дзвінки" at bounding box center [130, 78] width 234 height 25
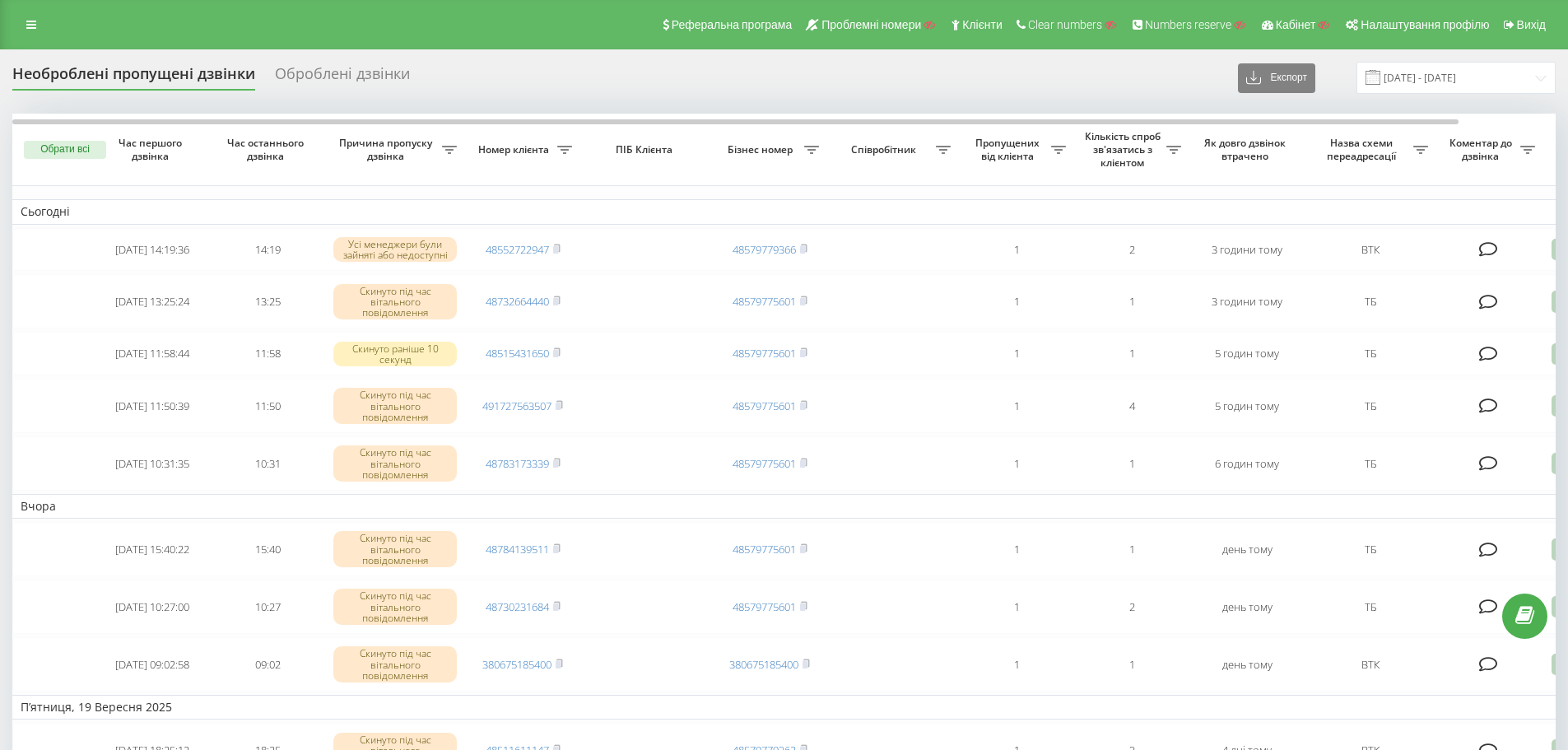
click at [333, 73] on div "Оброблені дзвінки" at bounding box center [342, 78] width 135 height 25
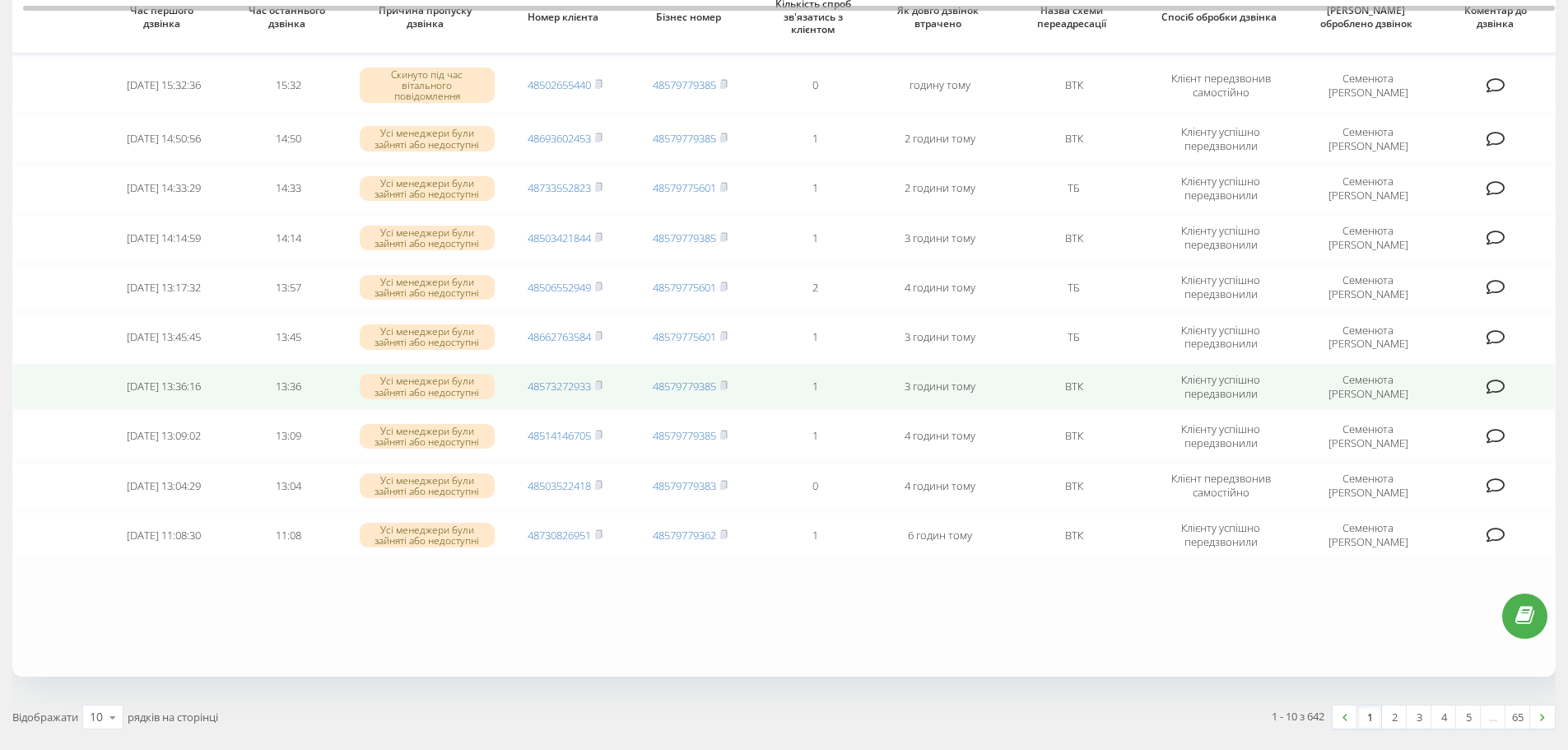
scroll to position [148, 0]
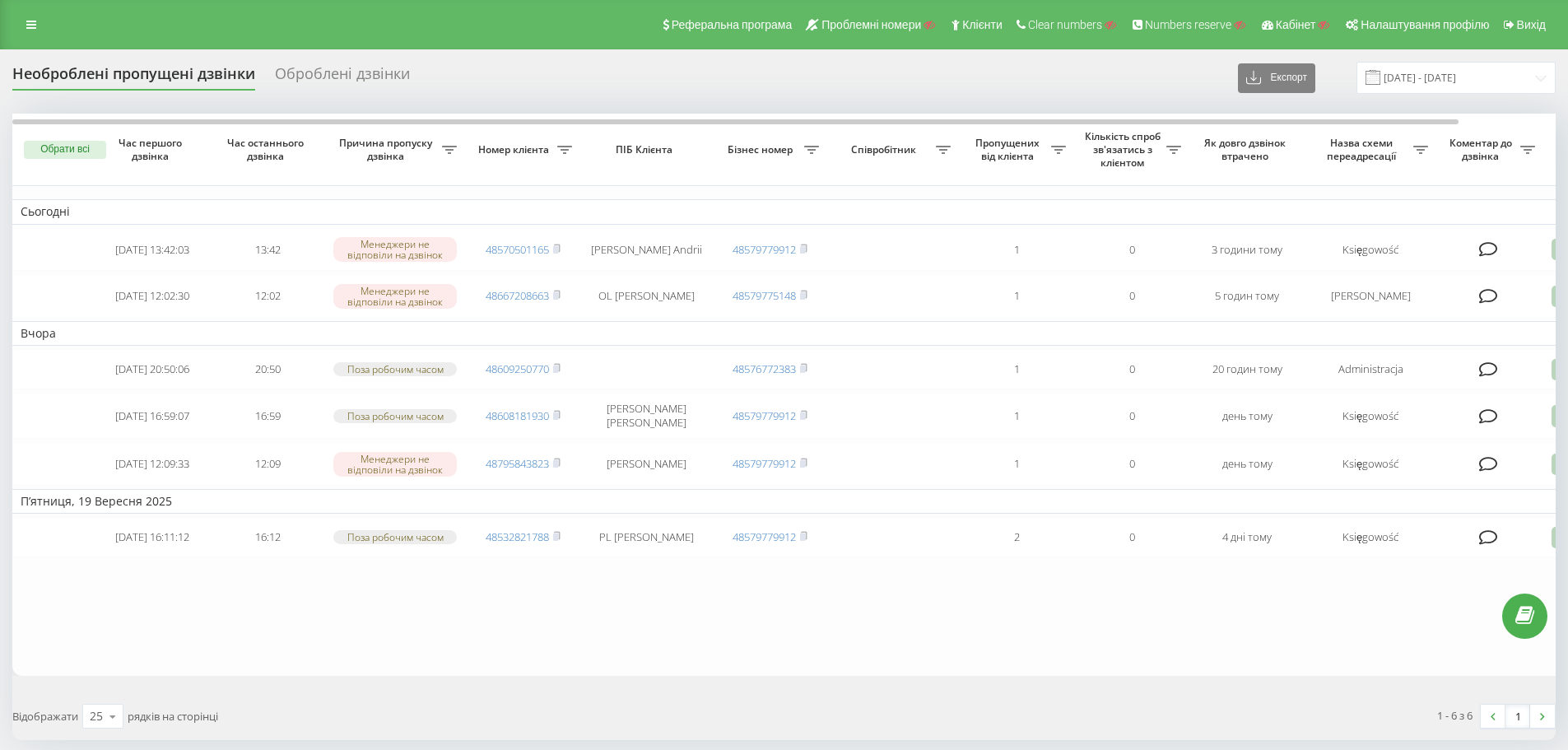
click at [363, 72] on div "Оброблені дзвінки" at bounding box center [342, 78] width 135 height 25
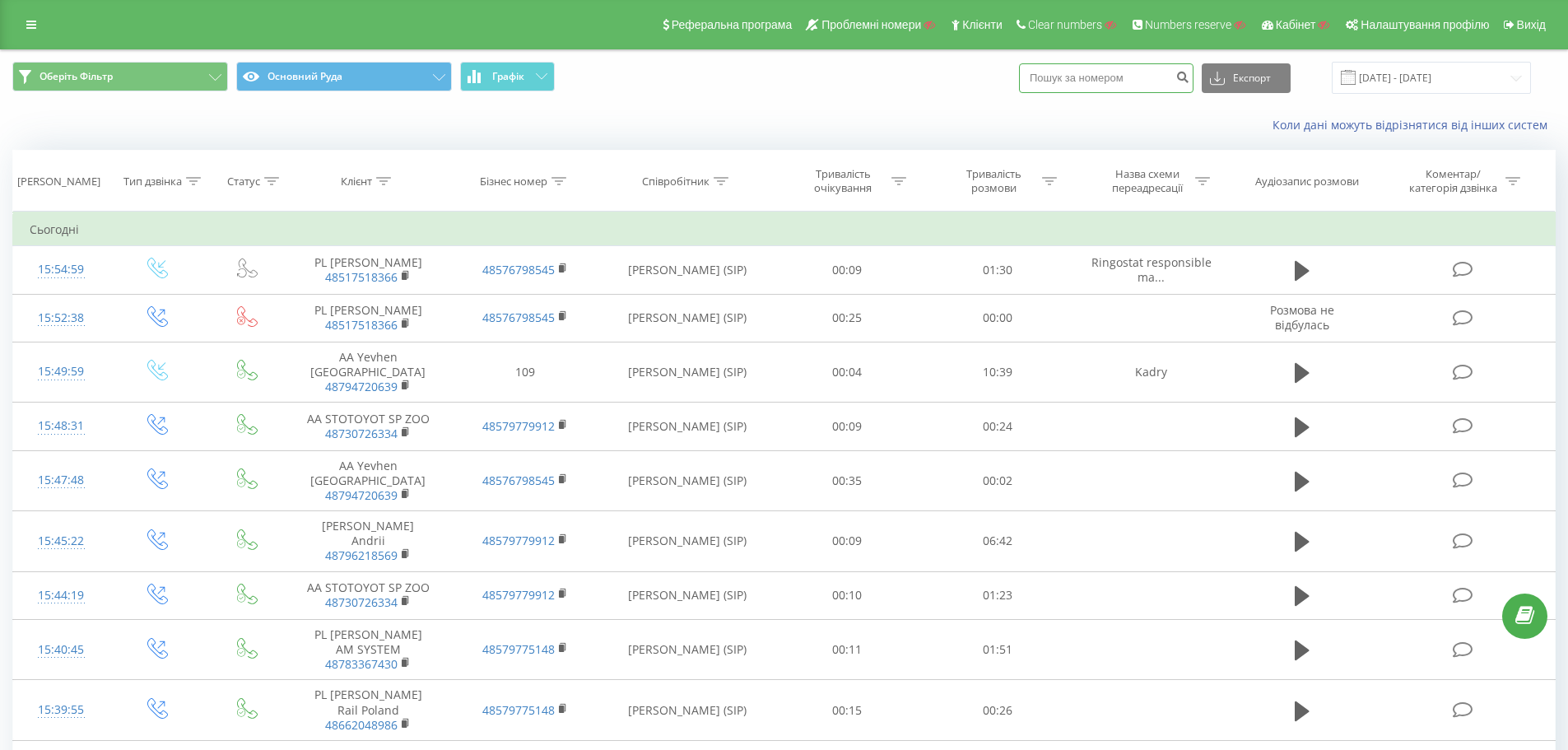
click at [1075, 84] on input at bounding box center [1106, 78] width 175 height 30
paste input "48795843823"
type input "48795843823"
click at [1190, 80] on icon "submit" at bounding box center [1183, 75] width 14 height 10
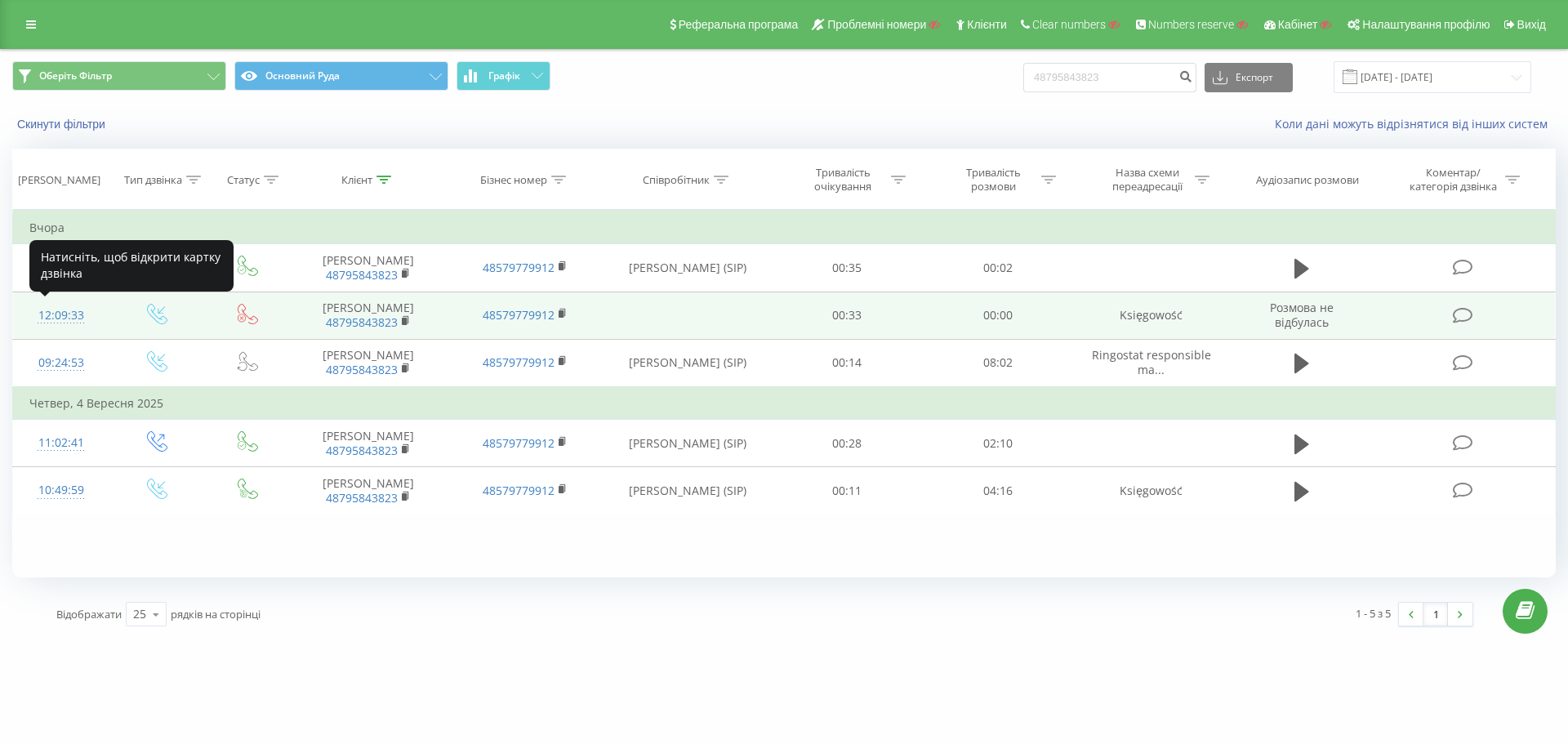
click at [70, 317] on div "12:09:33" at bounding box center [61, 316] width 64 height 32
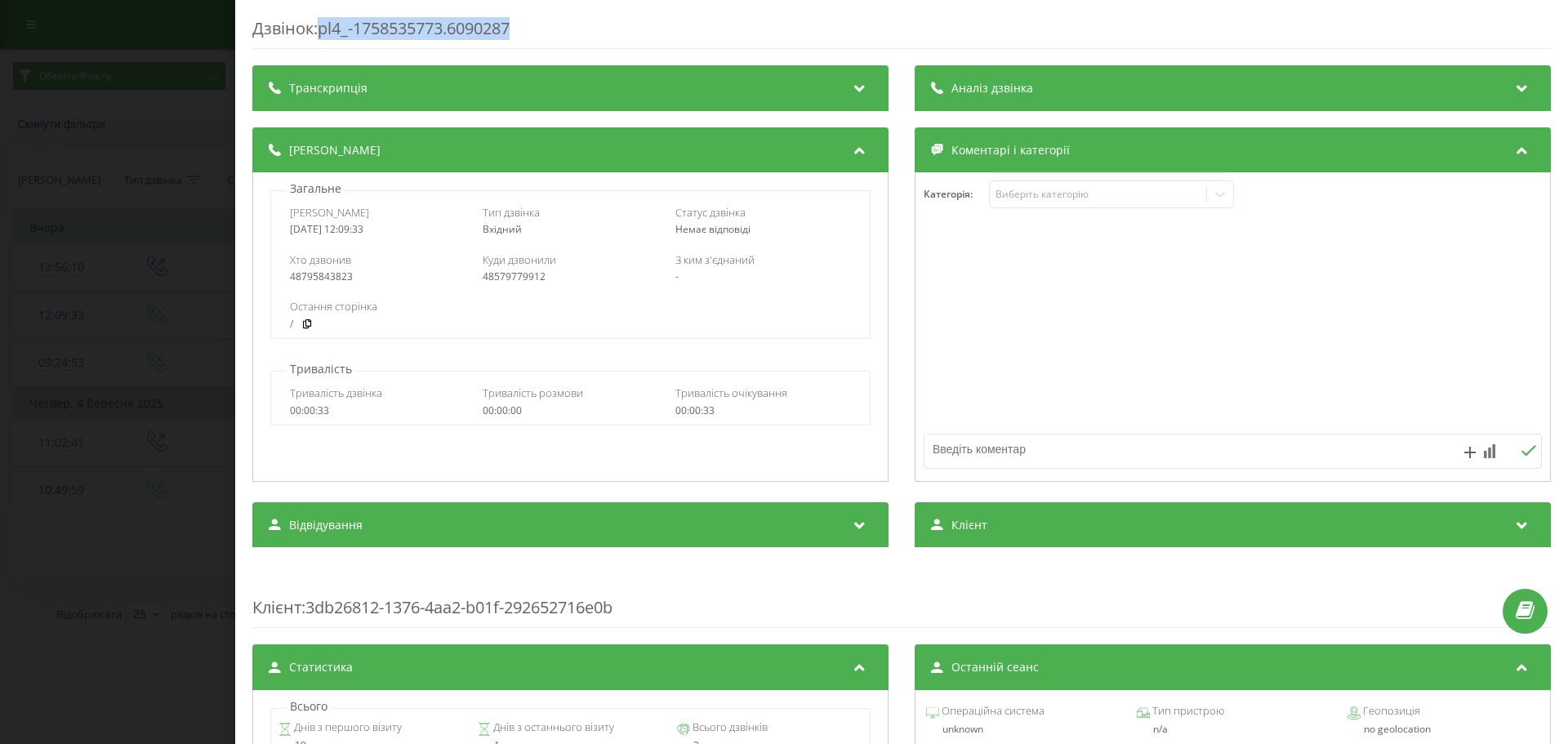
drag, startPoint x: 520, startPoint y: 30, endPoint x: 323, endPoint y: 26, distance: 197.0
click at [323, 26] on div "Дзвінок : pl4_-1758535773.6090287" at bounding box center [901, 33] width 1299 height 32
copy div "pl4_-1758535773.6090287"
click at [125, 409] on div "Дзвінок : pl4_-1758535773.6090287 Транскрипція Для AI-аналізу майбутніх дзвінкі…" at bounding box center [784, 372] width 1568 height 744
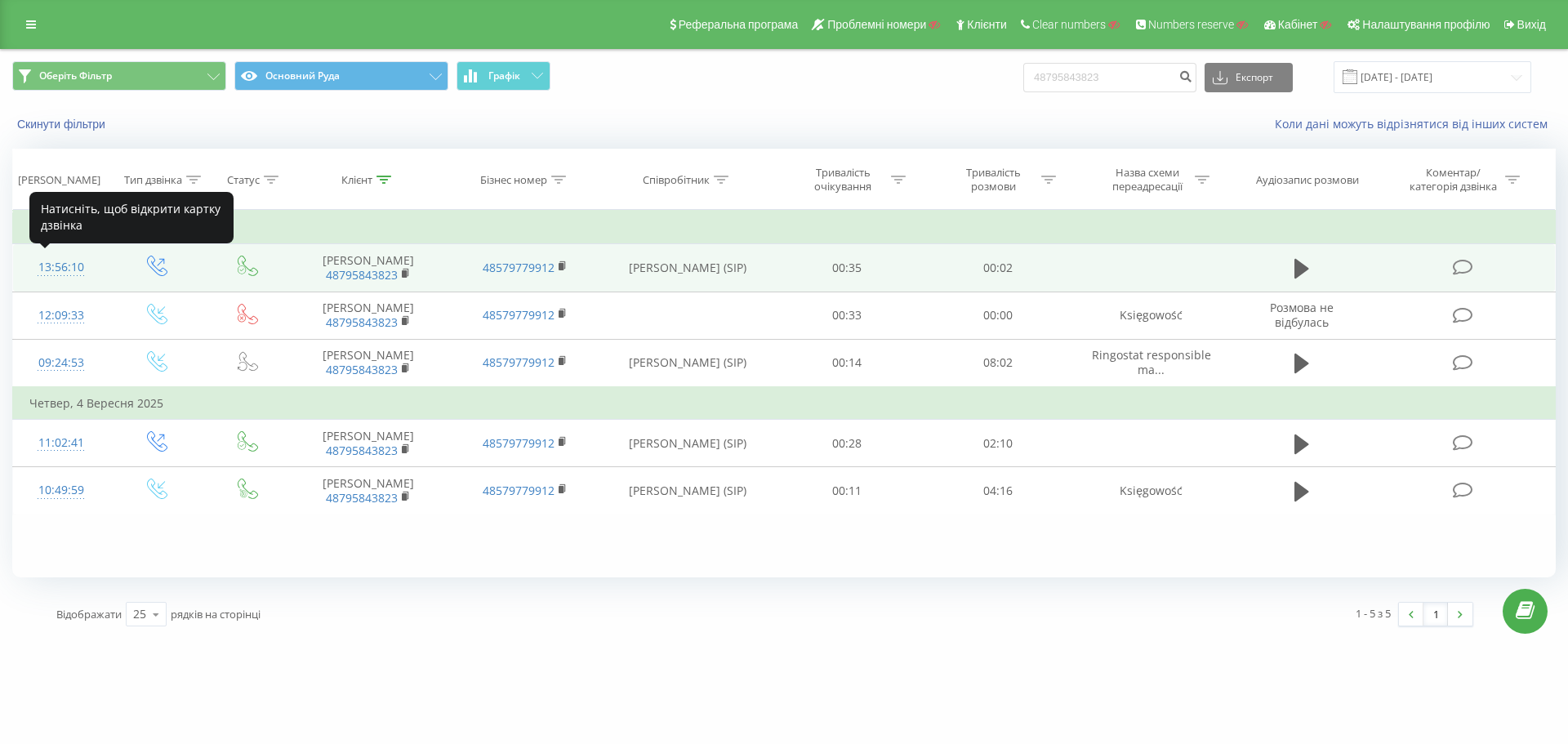
click at [61, 271] on div "13:56:10" at bounding box center [61, 268] width 64 height 32
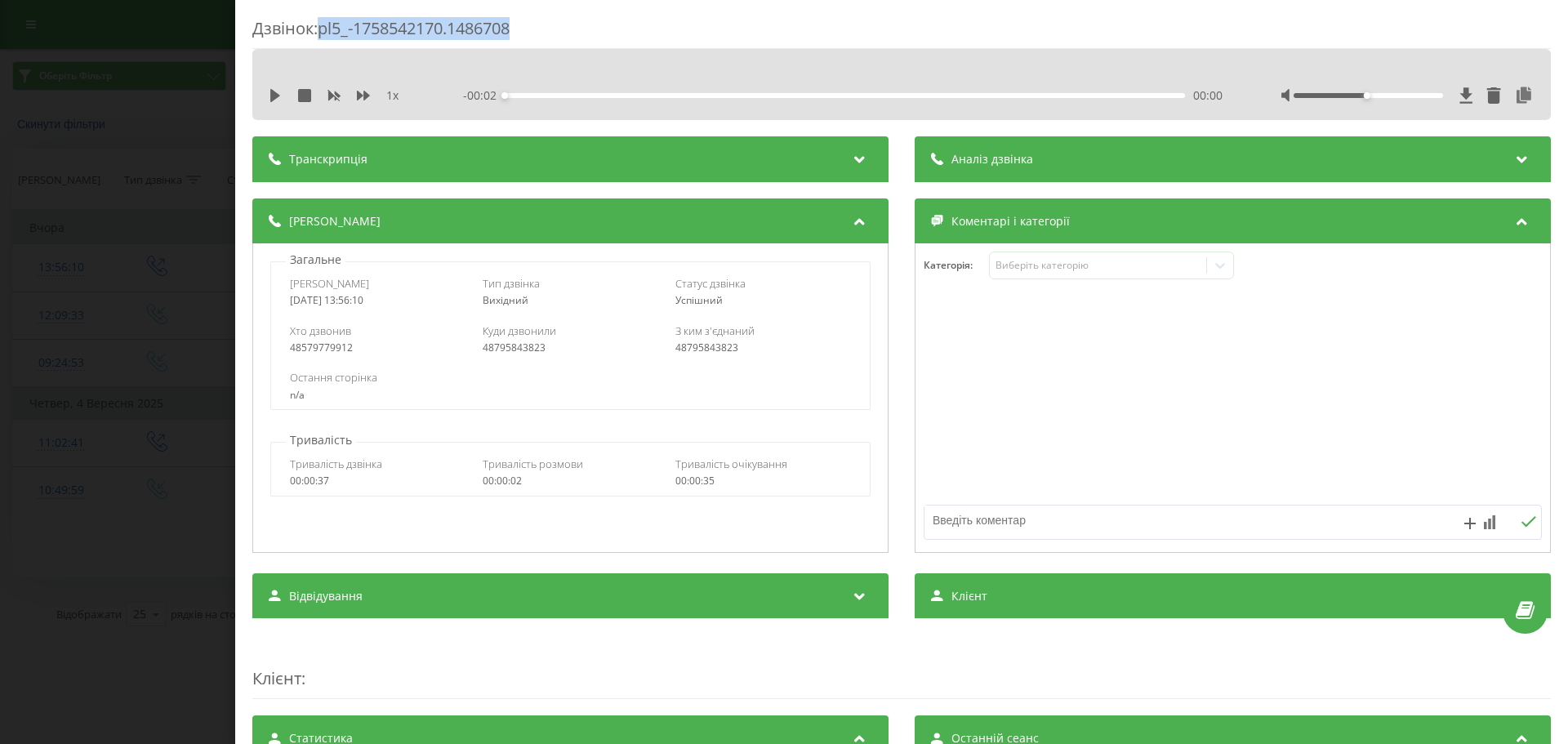
drag, startPoint x: 529, startPoint y: 22, endPoint x: 321, endPoint y: 27, distance: 208.1
click at [321, 27] on div "Дзвінок : pl5_-1758542170.1486708" at bounding box center [901, 33] width 1299 height 32
copy div "pl5_-1758542170.1486708"
click at [196, 320] on div "Дзвінок : pl5_-1758542170.1486708 1 x - 00:02 00:00 00:00 Транскрипція Для AI-а…" at bounding box center [784, 372] width 1568 height 744
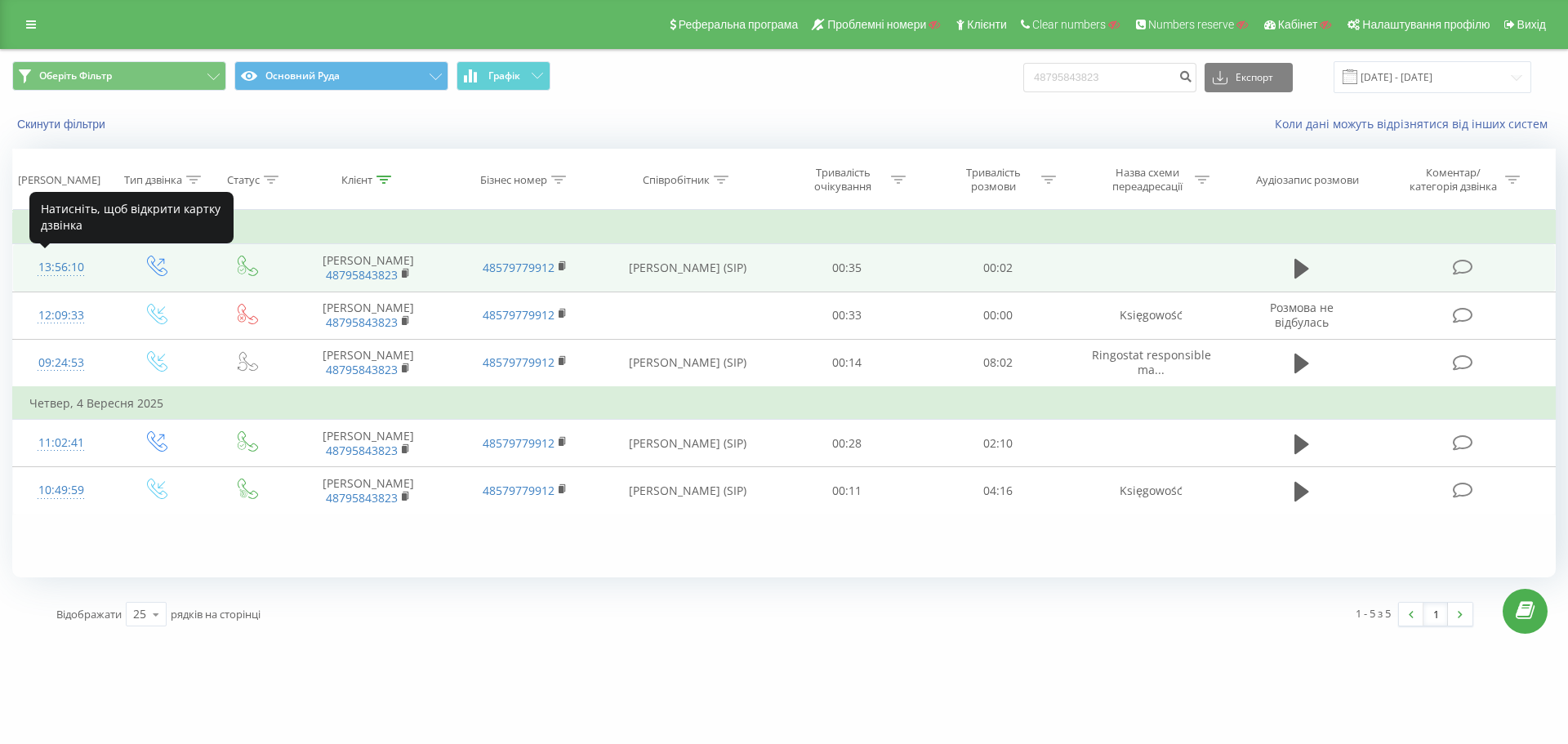
click at [66, 261] on div "13:56:10" at bounding box center [61, 268] width 64 height 32
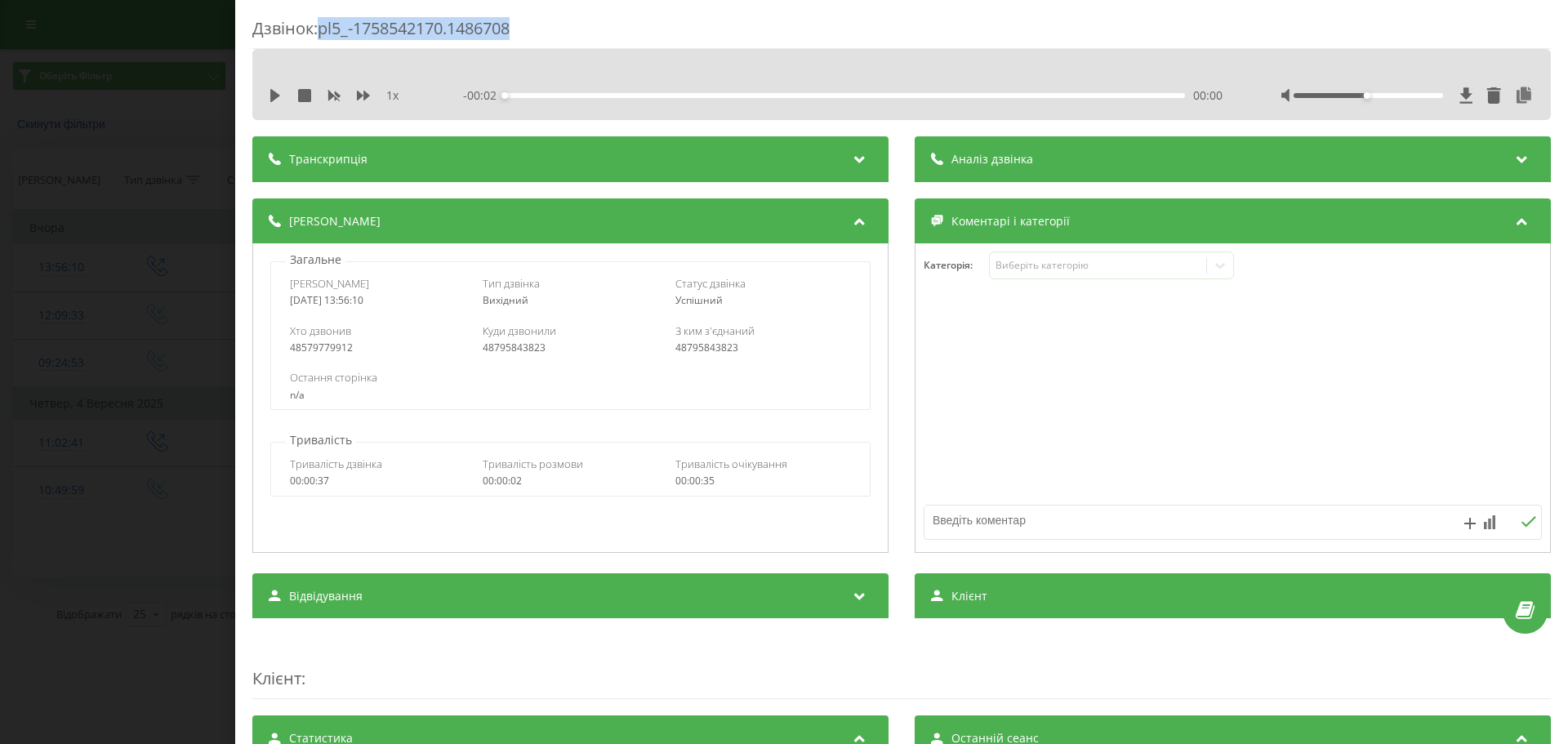
drag, startPoint x: 532, startPoint y: 24, endPoint x: 325, endPoint y: 29, distance: 207.1
click at [325, 29] on div "Дзвінок : pl5_-1758542170.1486708" at bounding box center [901, 33] width 1299 height 32
copy div "pl5_-1758542170.1486708"
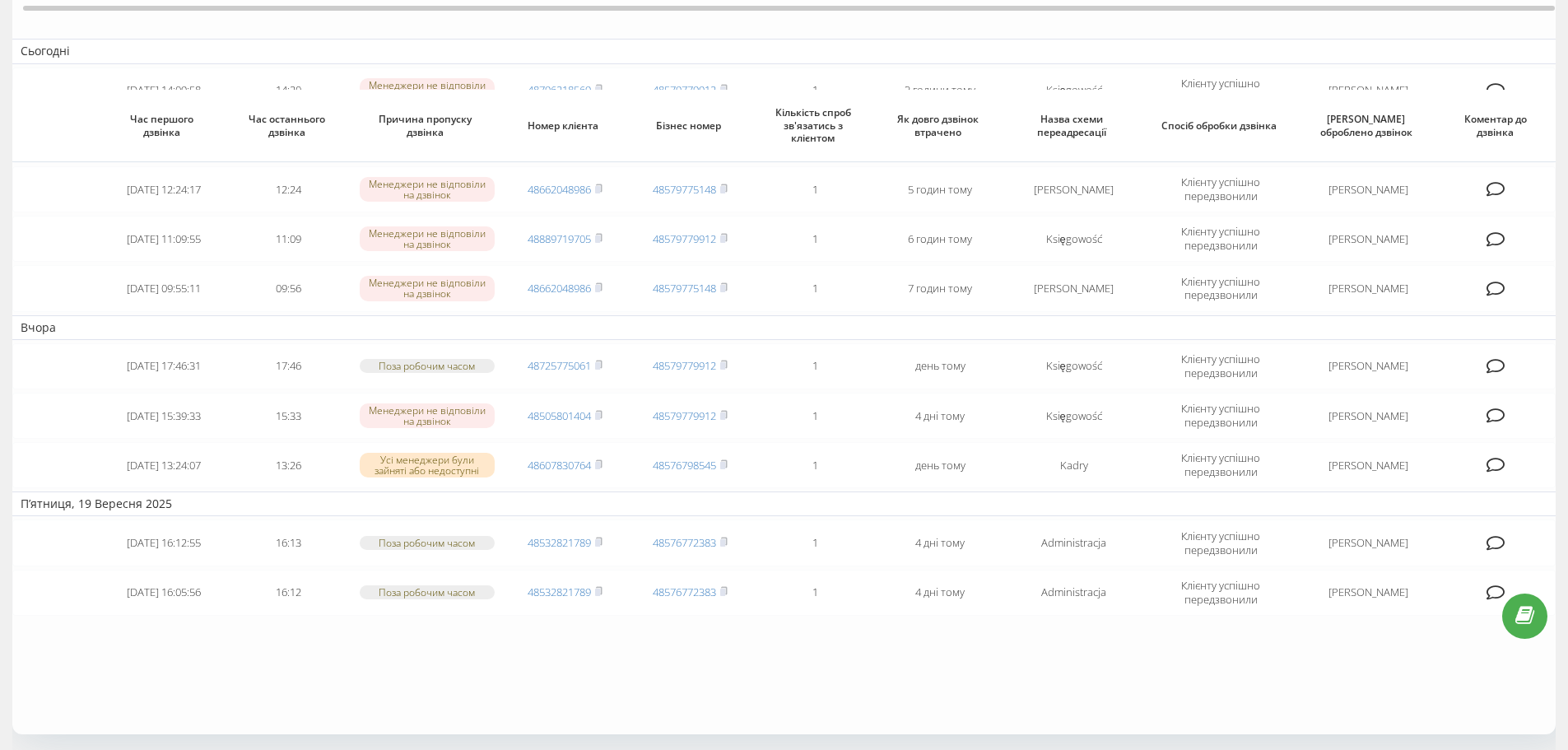
scroll to position [288, 0]
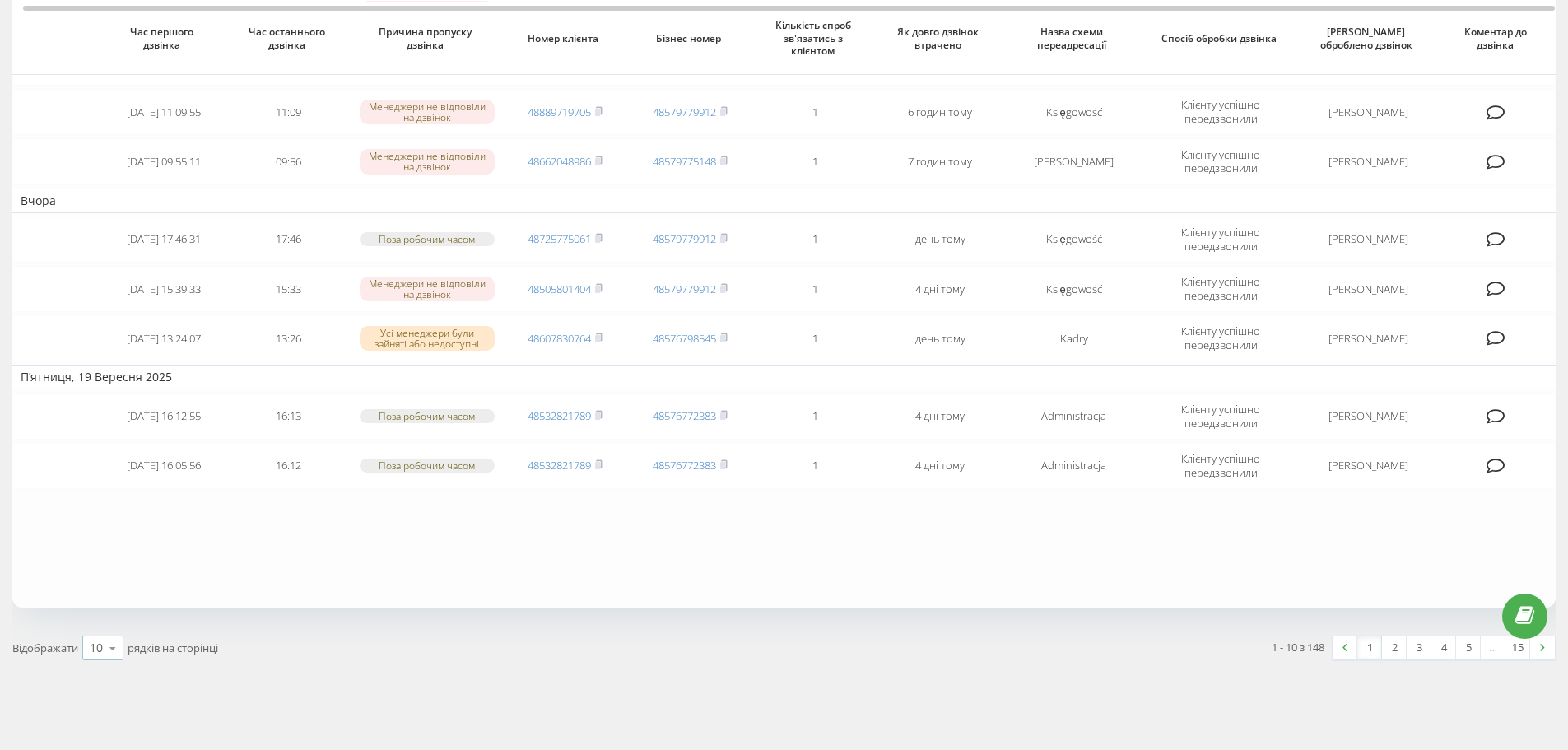
click at [111, 646] on icon at bounding box center [112, 648] width 25 height 32
click at [98, 595] on span "50" at bounding box center [97, 601] width 14 height 15
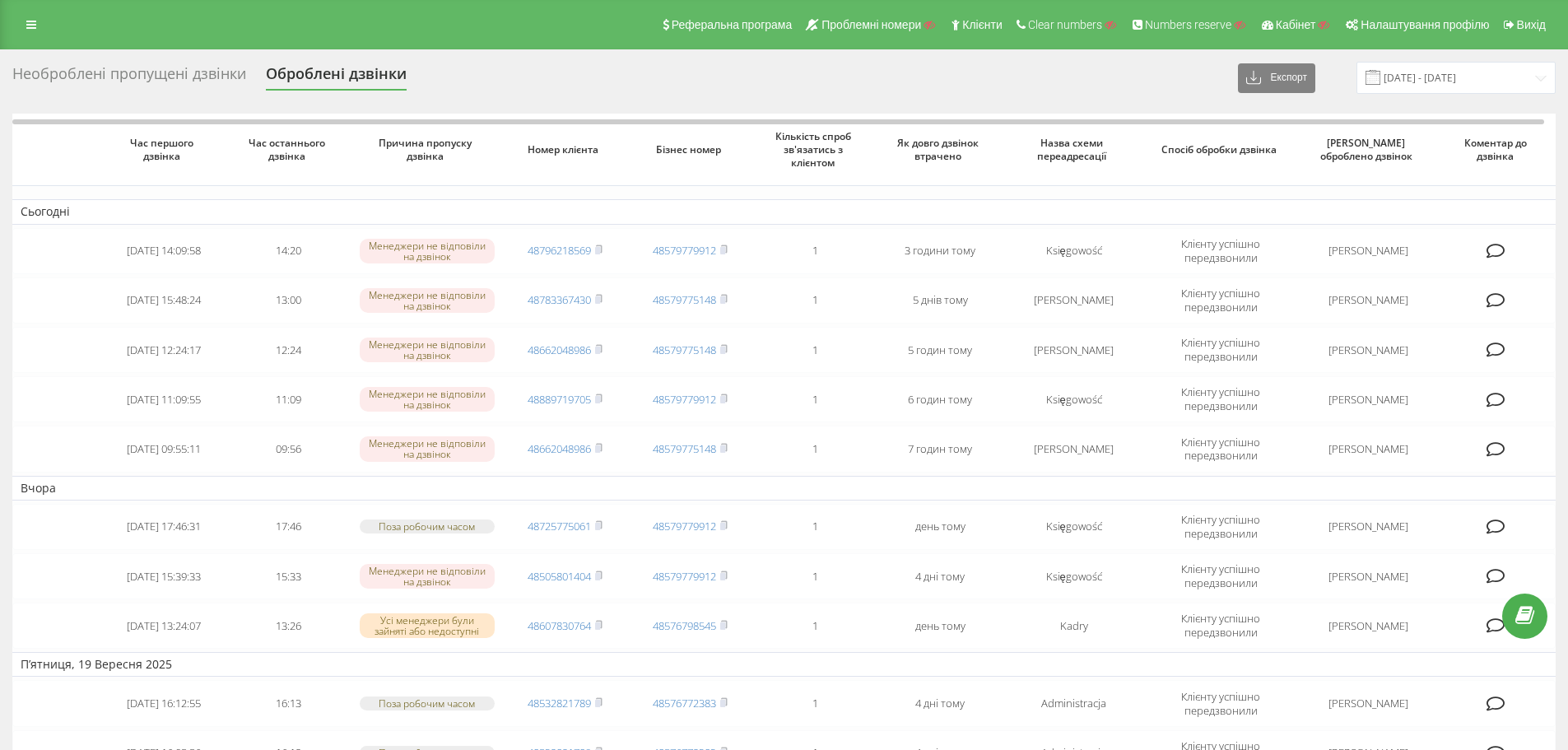
click at [167, 71] on div "Необроблені пропущені дзвінки" at bounding box center [130, 78] width 234 height 25
